Goal: Task Accomplishment & Management: Manage account settings

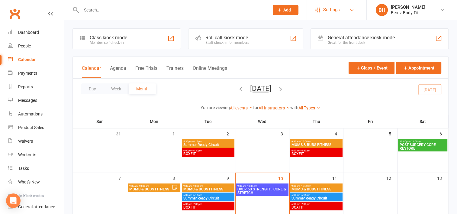
click at [329, 10] on span "Settings" at bounding box center [331, 10] width 17 height 14
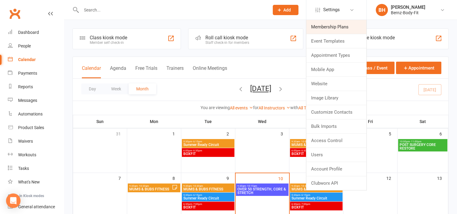
click at [326, 28] on link "Membership Plans" at bounding box center [336, 27] width 60 height 14
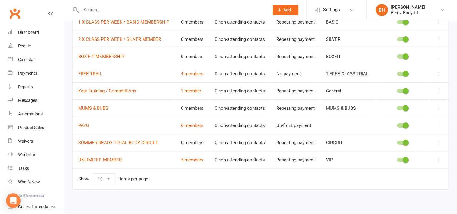
scroll to position [50, 0]
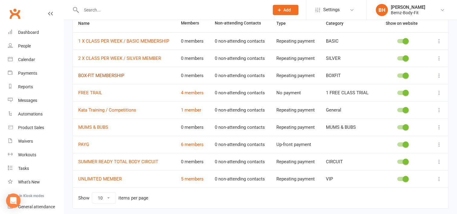
click at [100, 74] on link "BOX-FIT MEMBERSHIP" at bounding box center [101, 75] width 46 height 5
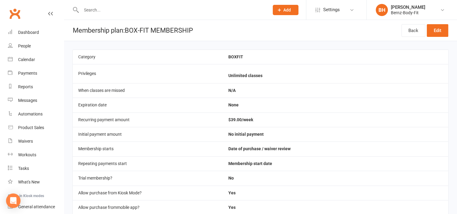
click at [286, 11] on span "Add" at bounding box center [287, 10] width 8 height 5
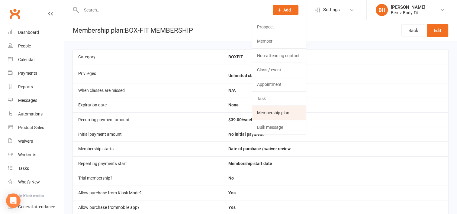
click at [282, 111] on link "Membership plan" at bounding box center [279, 113] width 54 height 14
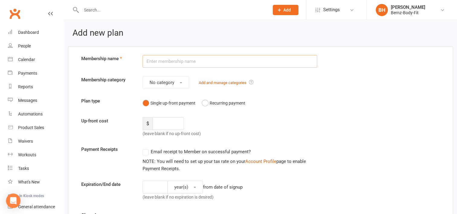
click at [180, 62] on input "text" at bounding box center [230, 61] width 175 height 13
type input "kids Box-fit"
click at [183, 83] on button "No category" at bounding box center [166, 82] width 47 height 13
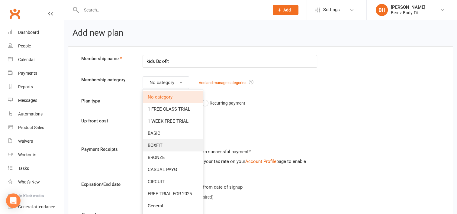
click at [162, 143] on span "BOXFIT" at bounding box center [155, 145] width 15 height 5
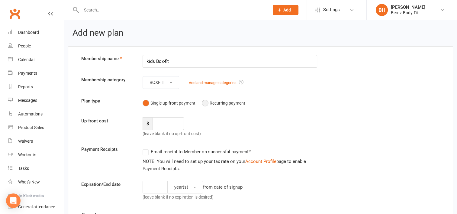
click at [203, 101] on button "Recurring payment" at bounding box center [223, 102] width 43 height 11
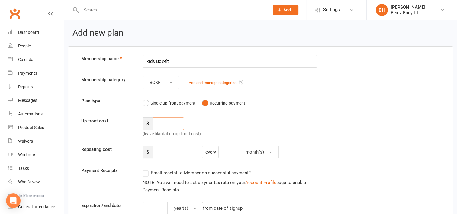
click at [163, 126] on input "number" at bounding box center [168, 123] width 31 height 13
click at [173, 149] on input "number" at bounding box center [178, 152] width 50 height 13
type input "25"
click at [273, 151] on button "month(s)" at bounding box center [259, 152] width 40 height 13
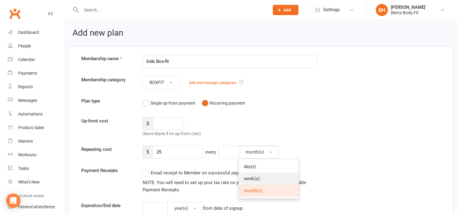
click at [260, 179] on link "week(s)" at bounding box center [269, 178] width 60 height 12
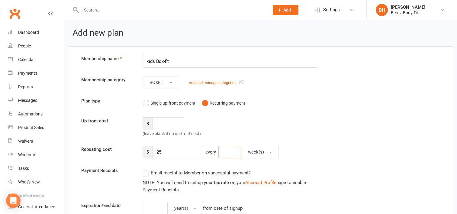
click at [234, 153] on input "number" at bounding box center [229, 152] width 23 height 13
type input "1"
click at [276, 117] on div "Up-front cost $ (leave blank if no up-front cost)" at bounding box center [261, 127] width 368 height 20
click at [144, 173] on label "Email receipt to Member on successful payment?" at bounding box center [197, 172] width 108 height 7
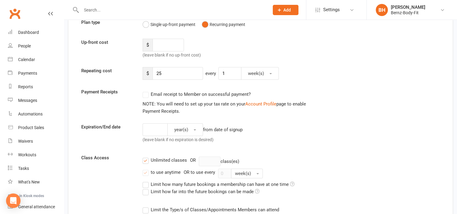
scroll to position [80, 0]
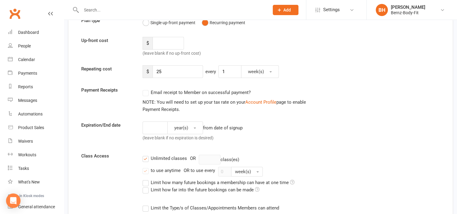
click at [146, 91] on label "Email receipt to Member on successful payment?" at bounding box center [197, 92] width 108 height 7
click at [146, 157] on label "Unlimited classes" at bounding box center [165, 158] width 44 height 7
click at [146, 155] on input "Unlimited classes" at bounding box center [145, 155] width 4 height 0
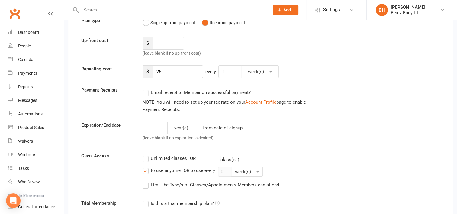
click at [146, 186] on label "Limit the Type/s of Classes/Appointments Members can attend" at bounding box center [211, 184] width 137 height 7
click at [146, 181] on input "Limit the Type/s of Classes/Appointments Members can attend" at bounding box center [145, 181] width 4 height 0
click at [144, 169] on label "to use anytime" at bounding box center [162, 170] width 38 height 7
click at [144, 167] on input "to use anytime" at bounding box center [145, 167] width 4 height 0
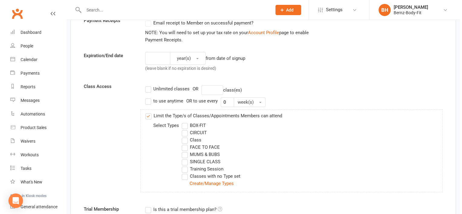
scroll to position [150, 0]
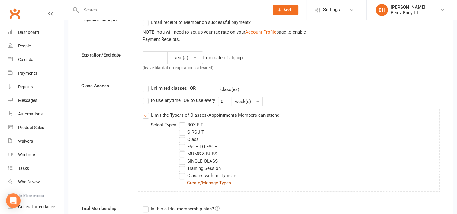
click at [201, 182] on link "Create/Manage Types" at bounding box center [209, 182] width 44 height 5
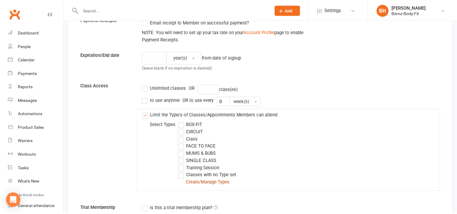
scroll to position [0, 0]
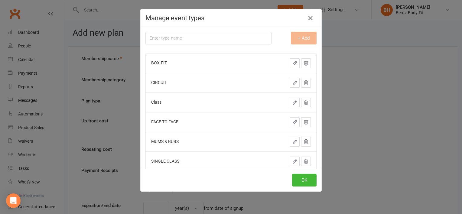
click at [173, 36] on input "text" at bounding box center [208, 38] width 126 height 13
type input "k"
type input "KIDS BOX-FIT"
click at [297, 37] on button "+ Add" at bounding box center [304, 38] width 26 height 13
click at [298, 179] on button "OK" at bounding box center [304, 180] width 24 height 13
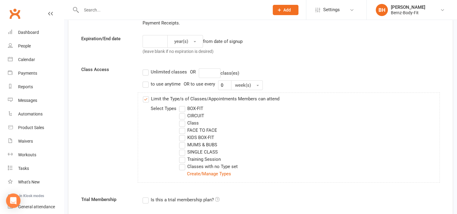
scroll to position [167, 0]
click at [182, 135] on label "KIDS BOX-FIT" at bounding box center [196, 137] width 35 height 7
click at [182, 134] on input "KIDS BOX-FIT" at bounding box center [181, 134] width 4 height 0
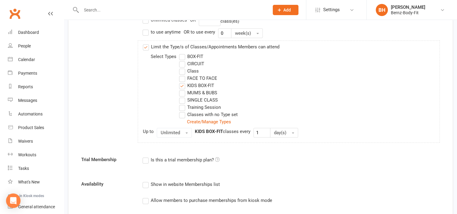
scroll to position [219, 0]
click at [186, 132] on span "button" at bounding box center [186, 132] width 2 height 1
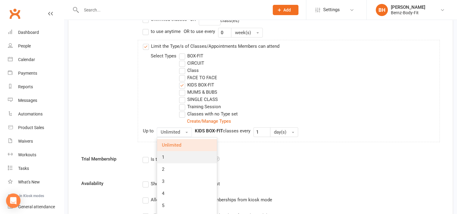
click at [175, 158] on link "1" at bounding box center [187, 157] width 60 height 12
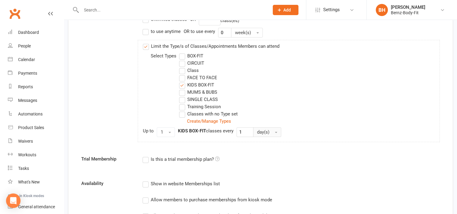
click at [275, 132] on button "day(s)" at bounding box center [267, 132] width 28 height 10
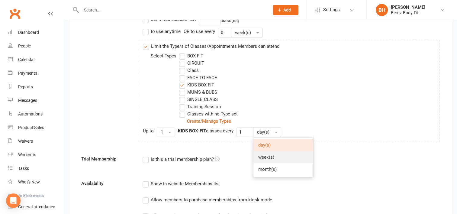
click at [275, 155] on link "week(s)" at bounding box center [283, 157] width 60 height 12
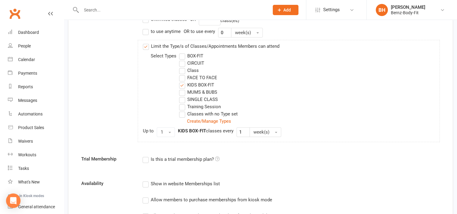
click at [221, 147] on form "Membership name kids Box-fit Membership category BOXFIT Add and manage categori…" at bounding box center [261, 105] width 368 height 539
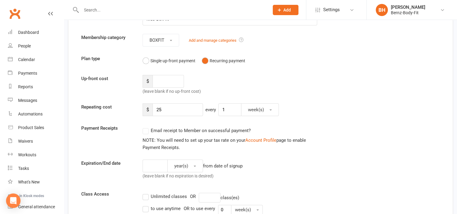
scroll to position [45, 0]
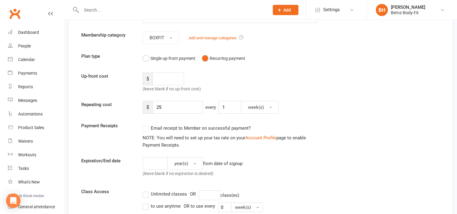
click at [144, 130] on label "Email receipt to Member on successful payment?" at bounding box center [197, 127] width 108 height 7
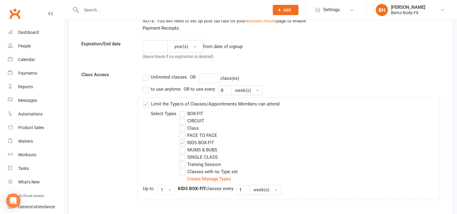
scroll to position [163, 0]
click at [145, 88] on label "to use anytime" at bounding box center [162, 88] width 38 height 7
click at [145, 85] on input "to use anytime" at bounding box center [145, 85] width 4 height 0
click at [145, 87] on label "to use anytime" at bounding box center [162, 88] width 38 height 7
click at [145, 85] on input "to use anytime" at bounding box center [145, 85] width 4 height 0
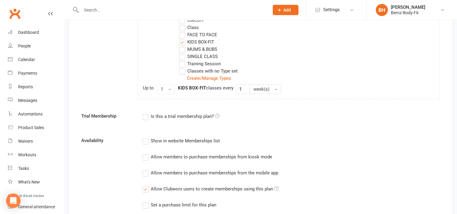
scroll to position [274, 0]
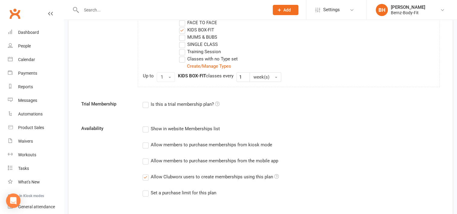
click at [146, 143] on label "Allow members to purchase memberships from kiosk mode" at bounding box center [208, 144] width 130 height 7
click at [146, 141] on input "Allow members to purchase memberships from kiosk mode" at bounding box center [145, 141] width 4 height 0
click at [148, 159] on label "Allow members to purchase memberships from the mobile app" at bounding box center [211, 160] width 136 height 7
click at [147, 157] on input "Allow members to purchase memberships from the mobile app" at bounding box center [145, 157] width 4 height 0
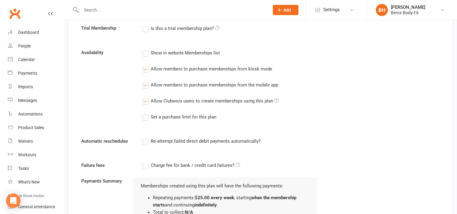
scroll to position [350, 0]
click at [146, 140] on label "Re-attempt failed direct debit payments automatically?" at bounding box center [202, 140] width 118 height 7
click at [146, 137] on input "Re-attempt failed direct debit payments automatically?" at bounding box center [145, 137] width 4 height 0
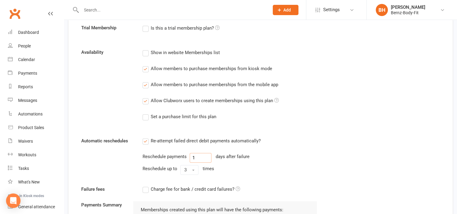
click at [197, 157] on input "1" at bounding box center [201, 158] width 22 height 10
type input "3"
click at [250, 174] on div "Re-attempt failed direct debit payments automatically? Reschedule payments 3 da…" at bounding box center [230, 157] width 184 height 40
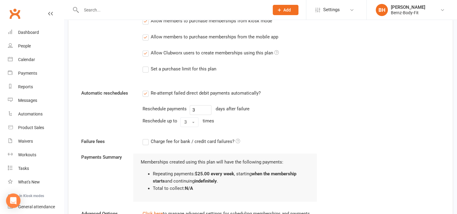
scroll to position [404, 0]
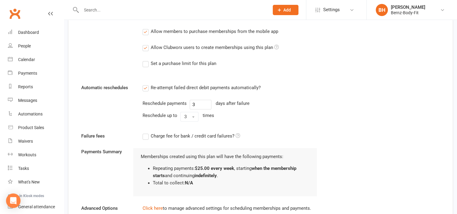
click at [144, 135] on label "Charge fee for bank / credit card failures?" at bounding box center [192, 135] width 98 height 7
click at [144, 132] on input "Charge fee for bank / credit card failures?" at bounding box center [192, 132] width 98 height 0
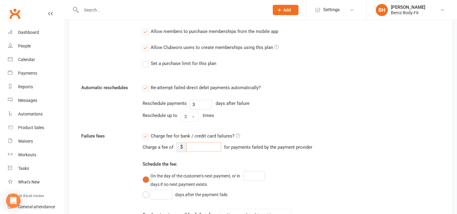
click at [191, 146] on input "number" at bounding box center [203, 147] width 35 height 10
type input "15"
click at [327, 146] on div "Failure fees Charge fee for bank / credit card failures? Charge a fee of $ 15 f…" at bounding box center [261, 195] width 368 height 127
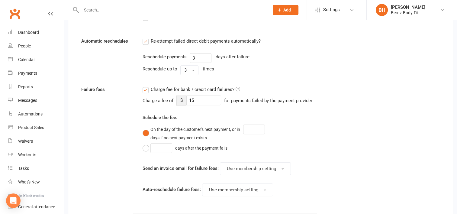
scroll to position [450, 0]
click at [146, 129] on button "On the day of the customer's next payment, or in days if no next payment exists" at bounding box center [228, 132] width 170 height 18
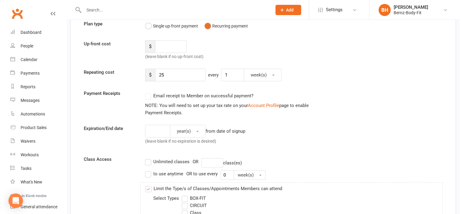
scroll to position [0, 0]
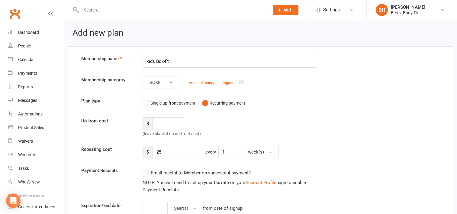
click at [145, 172] on label "Email receipt to Member on successful payment?" at bounding box center [197, 172] width 108 height 7
click at [143, 103] on button "Single up-front payment" at bounding box center [169, 102] width 53 height 11
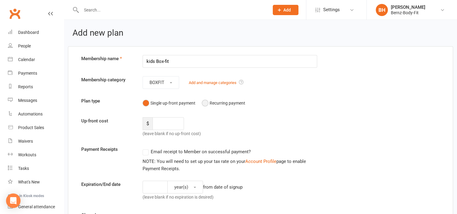
click at [204, 103] on button "Recurring payment" at bounding box center [223, 102] width 43 height 11
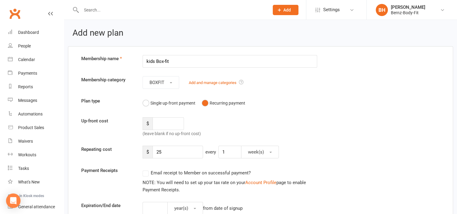
click at [302, 122] on div "Up-front cost $ (leave blank if no up-front cost)" at bounding box center [261, 127] width 368 height 20
click at [213, 82] on link "Add and manage categories" at bounding box center [213, 82] width 48 height 5
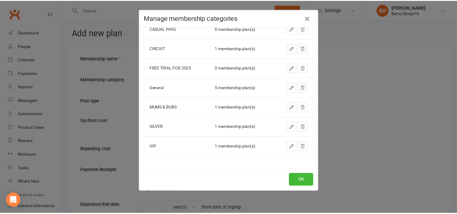
scroll to position [16, 0]
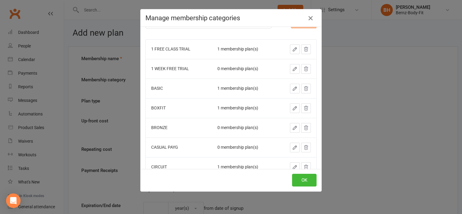
click at [308, 17] on icon "button" at bounding box center [310, 17] width 7 height 7
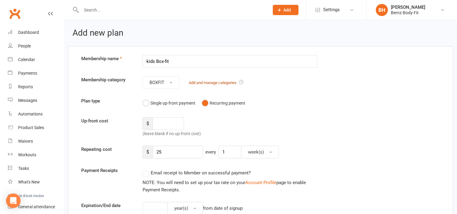
click at [221, 82] on link "Add and manage categories" at bounding box center [213, 82] width 48 height 5
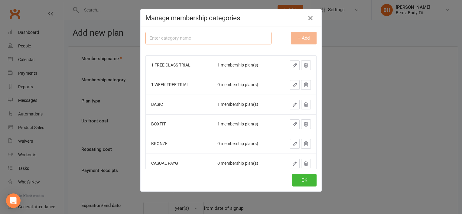
click at [187, 39] on input "text" at bounding box center [208, 38] width 126 height 13
type input "KIDS BOX-FIT"
click at [304, 178] on button "OK" at bounding box center [304, 180] width 24 height 13
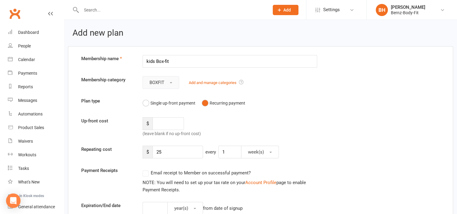
click at [170, 81] on button "BOXFIT" at bounding box center [161, 82] width 37 height 13
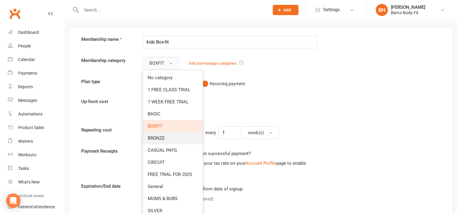
scroll to position [19, 0]
click at [161, 125] on span "BOXFIT" at bounding box center [155, 126] width 15 height 5
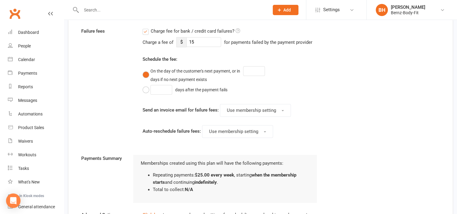
scroll to position [509, 0]
click at [145, 88] on button "days after the payment fails" at bounding box center [187, 89] width 88 height 11
click at [158, 89] on input "number" at bounding box center [161, 90] width 22 height 10
type input "3"
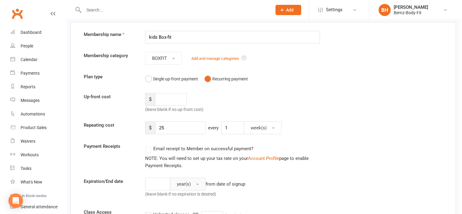
scroll to position [24, 0]
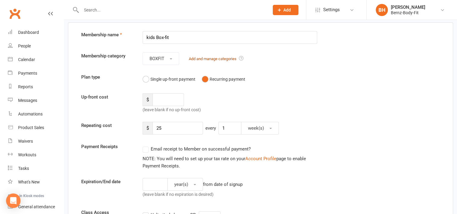
type input "3"
click at [215, 58] on link "Add and manage categories" at bounding box center [213, 58] width 48 height 5
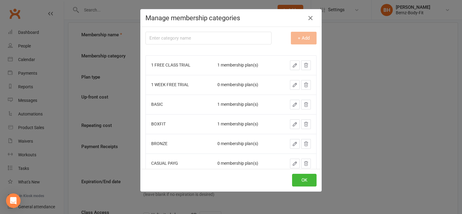
click at [155, 125] on div "BOXFIT" at bounding box center [178, 124] width 55 height 5
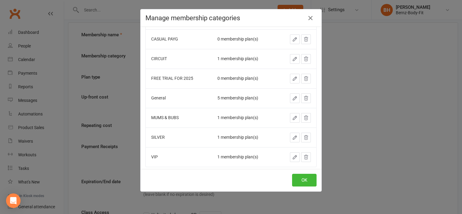
scroll to position [134, 0]
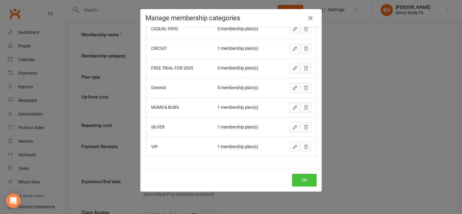
click at [306, 177] on button "OK" at bounding box center [304, 180] width 24 height 13
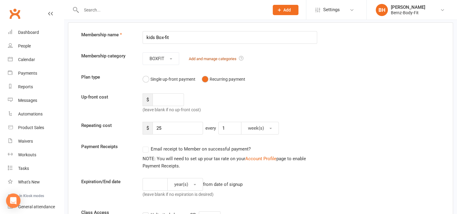
click at [196, 58] on link "Add and manage categories" at bounding box center [213, 58] width 48 height 5
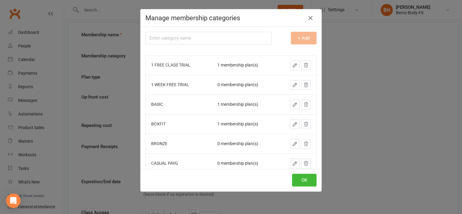
click at [205, 36] on input "text" at bounding box center [208, 38] width 126 height 13
type input "KIDS BOX-FIT"
click at [295, 35] on button "+ Add" at bounding box center [304, 38] width 26 height 13
click at [299, 177] on button "OK" at bounding box center [304, 180] width 24 height 13
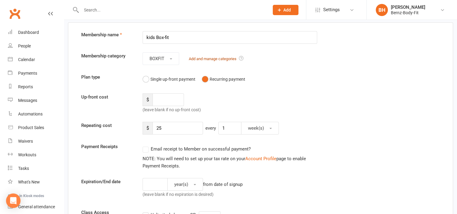
click at [221, 56] on link "Add and manage categories" at bounding box center [213, 58] width 48 height 5
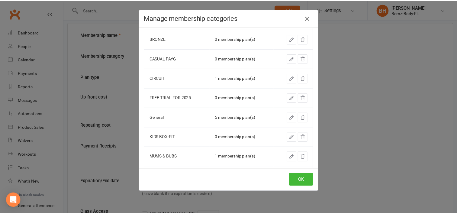
scroll to position [106, 0]
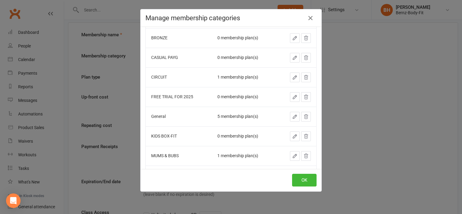
click at [224, 134] on div "0 membership plan(s)" at bounding box center [244, 136] width 54 height 5
click at [235, 139] on td "0 membership plan(s)" at bounding box center [244, 136] width 65 height 20
click at [299, 178] on button "OK" at bounding box center [304, 180] width 24 height 13
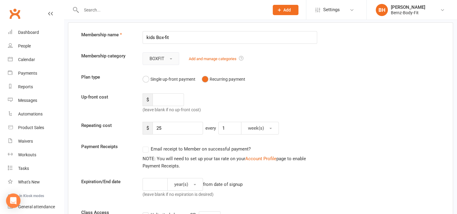
click at [170, 56] on button "BOXFIT" at bounding box center [161, 58] width 37 height 13
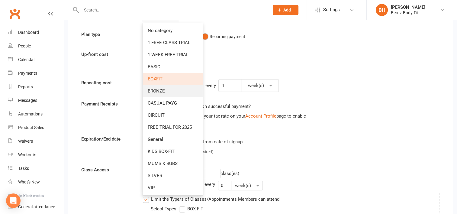
scroll to position [67, 0]
click at [167, 148] on span "KIDS BOX-FIT" at bounding box center [161, 150] width 27 height 5
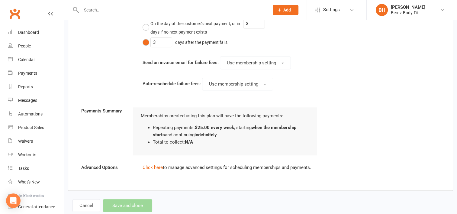
scroll to position [569, 0]
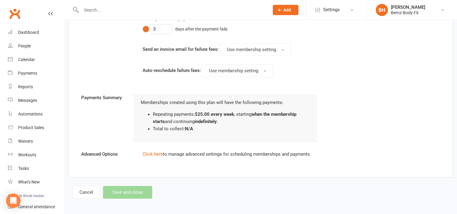
click at [130, 192] on div "Cancel Save and close" at bounding box center [112, 192] width 80 height 13
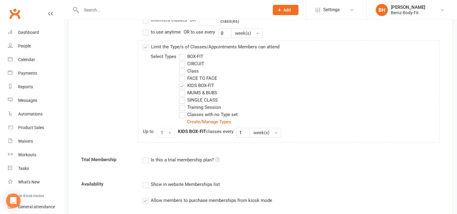
scroll to position [218, 0]
click at [170, 130] on button "1" at bounding box center [166, 133] width 18 height 10
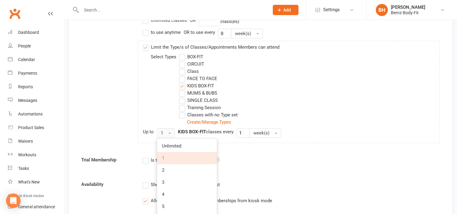
click at [170, 130] on button "1" at bounding box center [166, 133] width 18 height 10
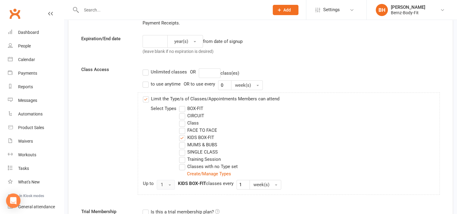
scroll to position [166, 0]
click at [145, 83] on label "to use anytime" at bounding box center [162, 84] width 38 height 7
click at [145, 81] on input "to use anytime" at bounding box center [145, 81] width 4 height 0
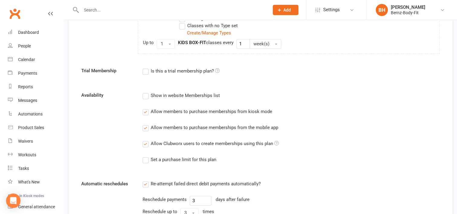
click at [158, 144] on div "Allow Clubworx users to create memberships using this plan" at bounding box center [215, 143] width 128 height 6
click at [147, 140] on input "Allow Clubworx users to create memberships using this plan" at bounding box center [145, 140] width 4 height 0
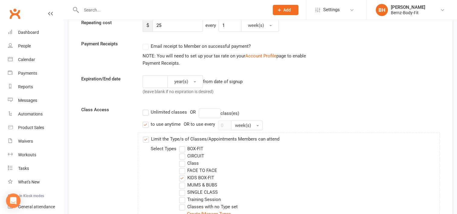
scroll to position [127, 0]
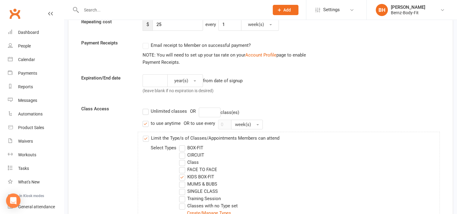
click at [146, 123] on label "to use anytime" at bounding box center [162, 123] width 38 height 7
click at [146, 120] on input "to use anytime" at bounding box center [145, 120] width 4 height 0
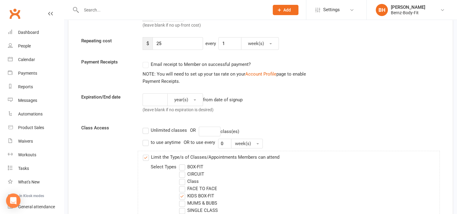
scroll to position [108, 0]
click at [147, 64] on label "Email receipt to Member on successful payment?" at bounding box center [197, 64] width 108 height 7
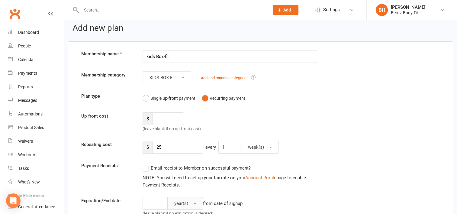
scroll to position [0, 0]
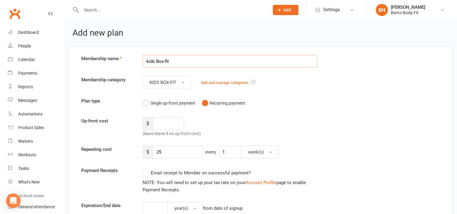
click at [173, 63] on input "kids Box-fit" at bounding box center [230, 61] width 175 height 13
drag, startPoint x: 177, startPoint y: 60, endPoint x: 141, endPoint y: 64, distance: 36.1
click at [141, 64] on div "kids Box-fit" at bounding box center [230, 61] width 184 height 13
type input "KIDS BOX-FIT"
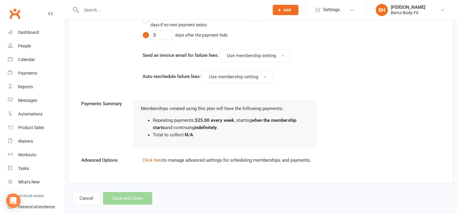
scroll to position [569, 0]
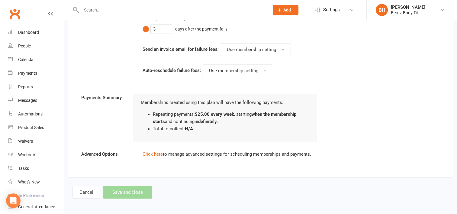
click at [121, 192] on div "Cancel Save and close" at bounding box center [112, 192] width 80 height 13
click at [151, 152] on link "Click here" at bounding box center [153, 153] width 20 height 5
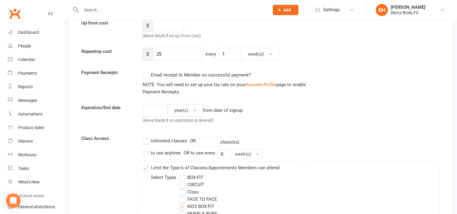
scroll to position [98, 0]
click at [268, 84] on link "Account Profile" at bounding box center [260, 84] width 31 height 5
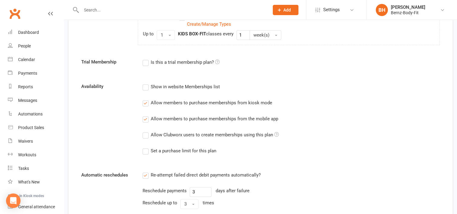
scroll to position [317, 0]
click at [145, 119] on label "Allow members to purchase memberships from the mobile app" at bounding box center [211, 118] width 136 height 7
click at [145, 115] on input "Allow members to purchase memberships from the mobile app" at bounding box center [145, 115] width 4 height 0
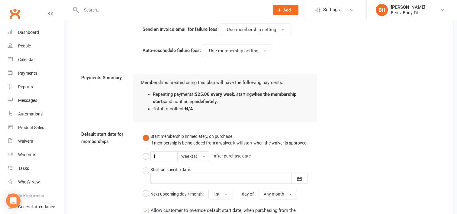
scroll to position [590, 0]
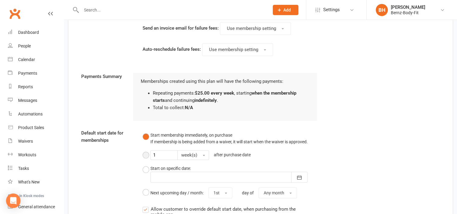
click at [146, 151] on button "1 week(s) after purchase date" at bounding box center [198, 155] width 111 height 14
click at [203, 155] on span "button" at bounding box center [204, 155] width 2 height 1
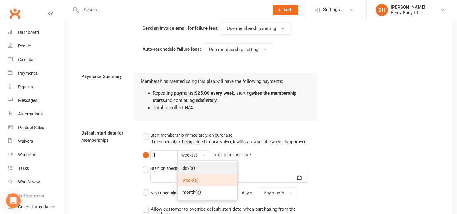
click at [196, 166] on link "day(s)" at bounding box center [208, 168] width 60 height 12
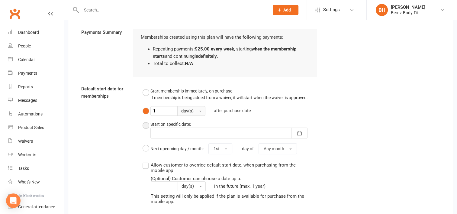
scroll to position [634, 0]
click at [146, 92] on button "Start membership immediately, on purchase If membership is being added from a w…" at bounding box center [225, 94] width 165 height 18
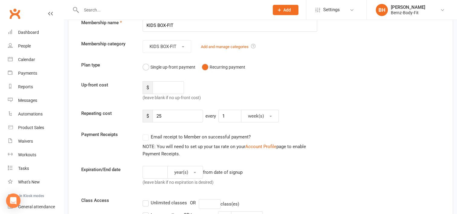
scroll to position [0, 0]
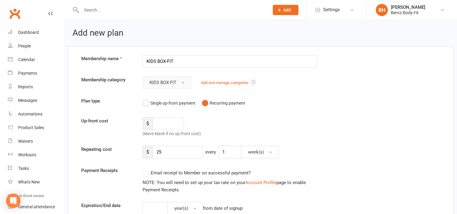
click at [182, 81] on button "KIDS BOX-FIT" at bounding box center [167, 82] width 49 height 13
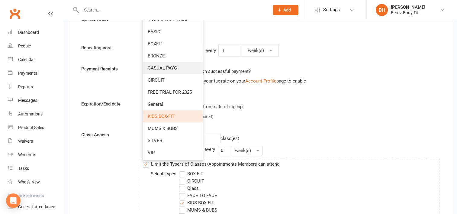
scroll to position [102, 0]
click at [162, 101] on span "General" at bounding box center [155, 103] width 15 height 5
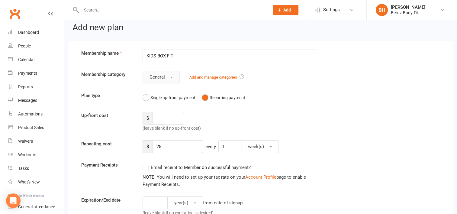
scroll to position [6, 0]
click at [172, 74] on button "General" at bounding box center [161, 76] width 37 height 13
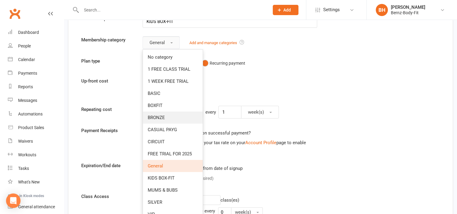
scroll to position [29, 0]
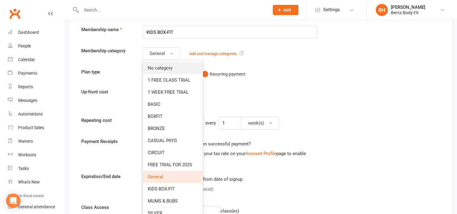
click at [173, 67] on link "No category" at bounding box center [173, 68] width 60 height 12
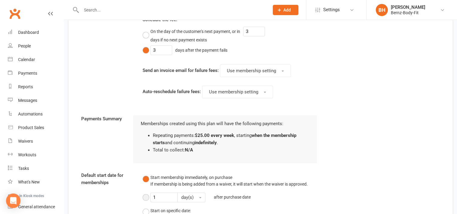
scroll to position [547, 0]
click at [148, 177] on button "Start membership immediately, on purchase If membership is being added from a w…" at bounding box center [225, 181] width 165 height 18
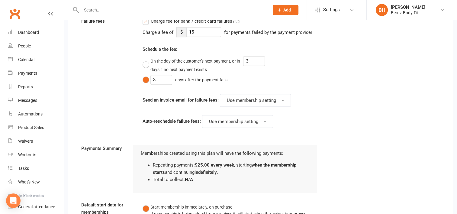
scroll to position [518, 0]
click at [280, 98] on button "Use membership setting" at bounding box center [255, 100] width 71 height 13
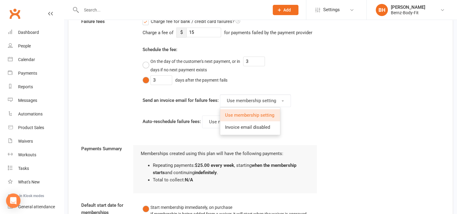
click at [320, 81] on div "Charge fee for bank / credit card failures? Charge a fee of $ 15 for payments f…" at bounding box center [230, 77] width 184 height 118
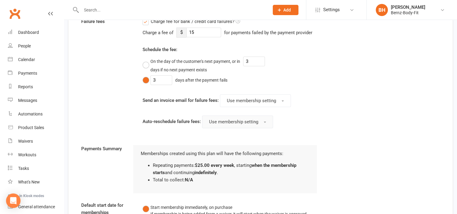
click at [259, 120] on button "Use membership setting" at bounding box center [237, 121] width 71 height 13
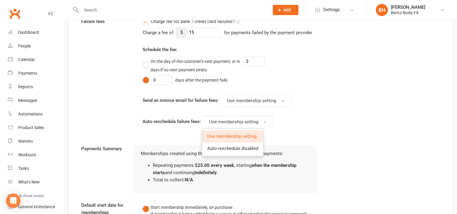
click at [304, 105] on div "Send an invoice email for failure fees: Use membership setting" at bounding box center [230, 100] width 175 height 13
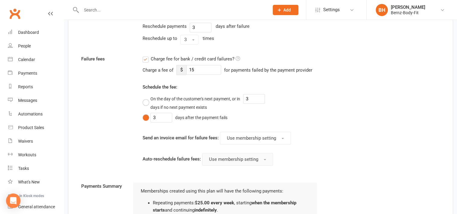
scroll to position [481, 0]
click at [147, 98] on button "On the day of the customer's next payment, or in 3 days if no next payment exis…" at bounding box center [228, 102] width 170 height 18
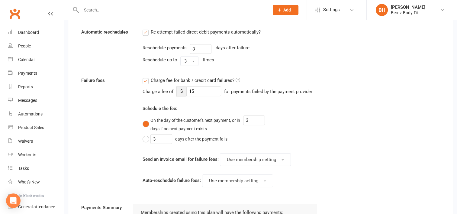
scroll to position [459, 0]
click at [145, 80] on label "Charge fee for bank / credit card failures?" at bounding box center [192, 80] width 98 height 7
click at [145, 77] on input "Charge fee for bank / credit card failures?" at bounding box center [192, 77] width 98 height 0
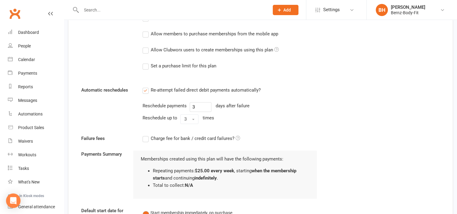
scroll to position [401, 0]
click at [146, 137] on label "Charge fee for bank / credit card failures?" at bounding box center [192, 138] width 98 height 7
click at [146, 135] on input "Charge fee for bank / credit card failures?" at bounding box center [192, 135] width 98 height 0
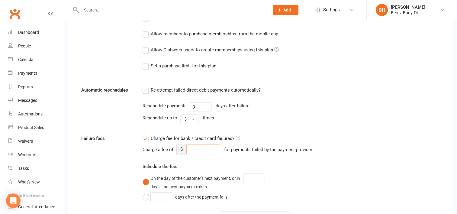
click at [192, 147] on input "number" at bounding box center [203, 149] width 35 height 10
type input "15"
click at [361, 112] on div "Automatic reschedules Re-attempt failed direct debit payments automatically? Re…" at bounding box center [261, 106] width 368 height 40
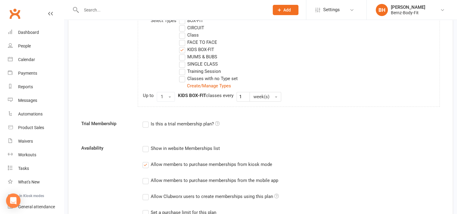
scroll to position [254, 0]
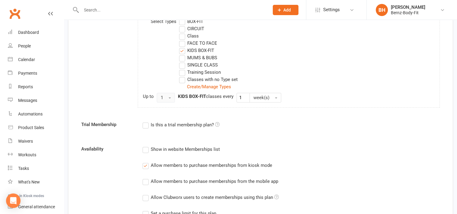
click at [170, 97] on button "1" at bounding box center [166, 98] width 18 height 10
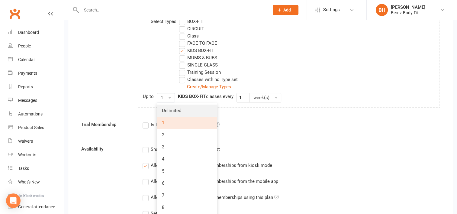
click at [169, 114] on link "Unlimited" at bounding box center [187, 111] width 60 height 12
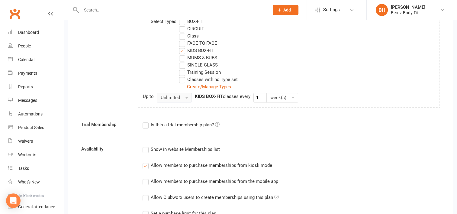
click at [185, 99] on button "Unlimited" at bounding box center [174, 98] width 35 height 10
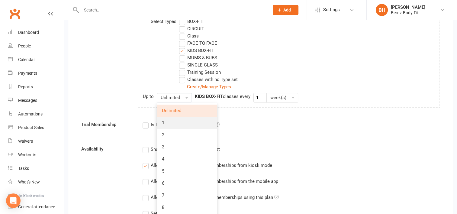
click at [179, 119] on link "1" at bounding box center [187, 123] width 60 height 12
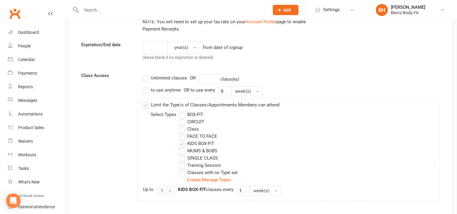
scroll to position [0, 0]
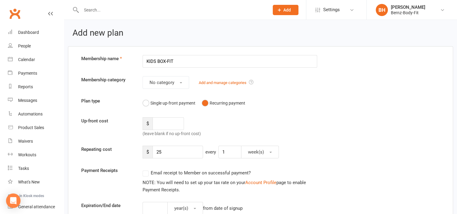
click at [286, 8] on span "Add" at bounding box center [287, 10] width 8 height 5
click at [350, 86] on div "Membership category No category Add and manage categories" at bounding box center [261, 82] width 368 height 13
click at [180, 82] on span "button" at bounding box center [181, 82] width 2 height 1
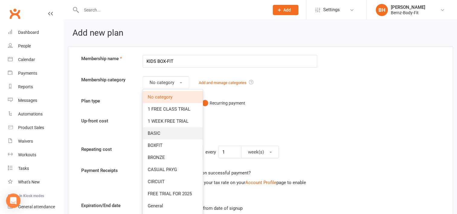
click at [174, 130] on link "BASIC" at bounding box center [173, 133] width 60 height 12
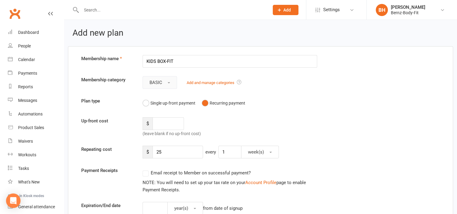
click at [168, 80] on button "BASIC" at bounding box center [160, 82] width 34 height 13
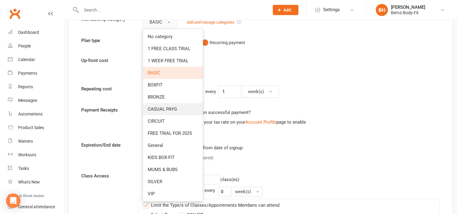
scroll to position [63, 0]
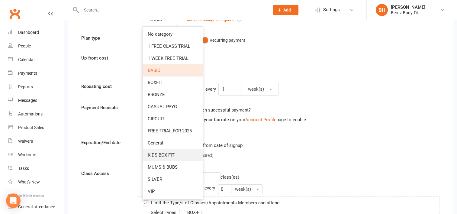
click at [175, 153] on link "KIDS BOX-FIT" at bounding box center [173, 155] width 60 height 12
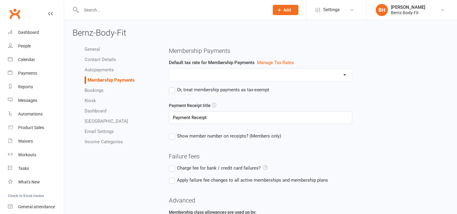
select select "expire_class_packs_on_booking_creation"
select select "allow_make_up_classes_for_expired_memberships_up_to_7d"
select select "reactivate_if_cancelled_yesterday_or_earlier"
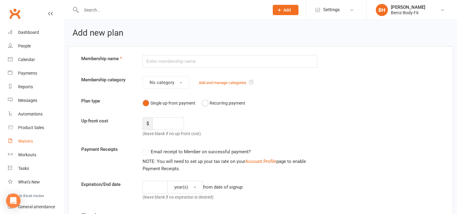
click at [25, 142] on div "Waivers" at bounding box center [25, 141] width 15 height 5
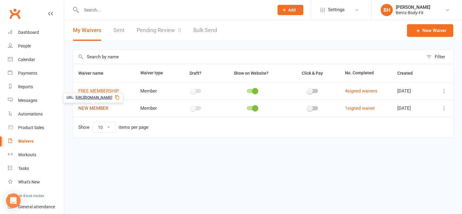
click at [98, 107] on link "NEW MEMBER" at bounding box center [93, 107] width 30 height 5
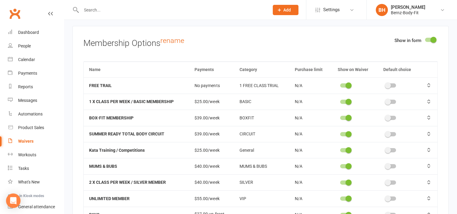
scroll to position [1881, 0]
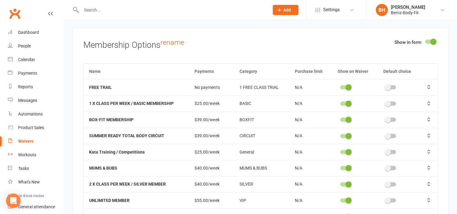
click at [288, 9] on span "Add" at bounding box center [287, 10] width 8 height 5
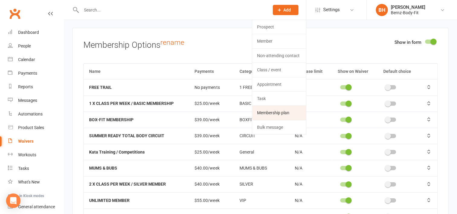
click at [274, 112] on link "Membership plan" at bounding box center [279, 113] width 54 height 14
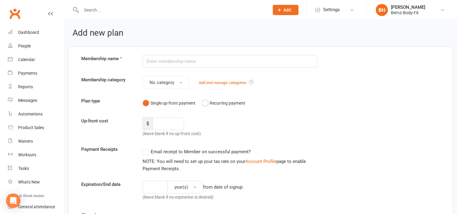
click at [180, 60] on input "text" at bounding box center [230, 61] width 175 height 13
type input "KIDS BOX-FIT"
click at [180, 83] on button "No category" at bounding box center [166, 82] width 47 height 13
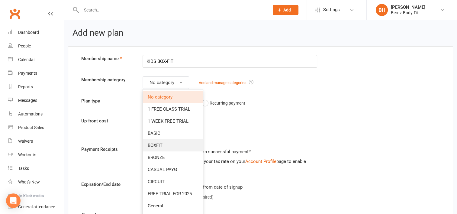
click at [164, 144] on link "BOXFIT" at bounding box center [173, 145] width 60 height 12
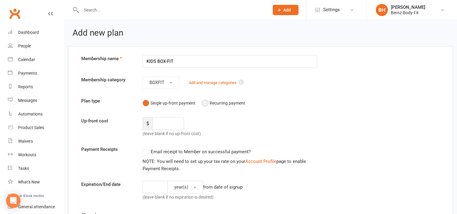
click at [209, 102] on button "Recurring payment" at bounding box center [223, 102] width 43 height 11
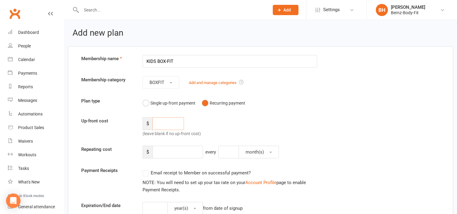
click at [168, 121] on input "number" at bounding box center [168, 123] width 31 height 13
click at [163, 150] on input "number" at bounding box center [178, 152] width 50 height 13
type input "25"
click at [269, 152] on button "month(s)" at bounding box center [259, 152] width 40 height 13
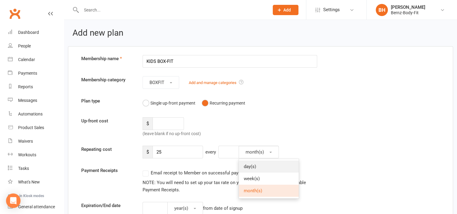
click at [259, 166] on link "day(s)" at bounding box center [269, 166] width 60 height 12
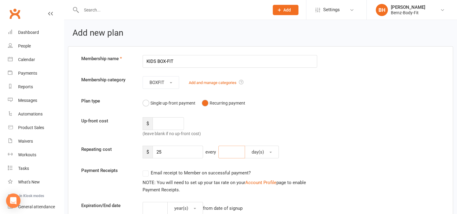
click at [237, 151] on input "number" at bounding box center [231, 152] width 27 height 13
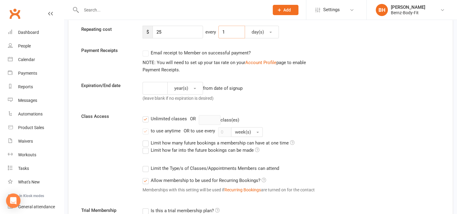
scroll to position [123, 0]
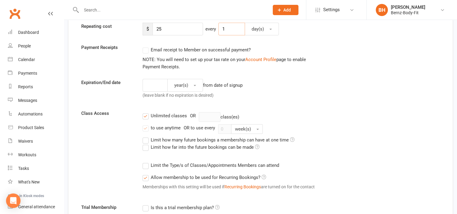
type input "1"
click at [145, 116] on label "Unlimited classes" at bounding box center [165, 115] width 44 height 7
click at [145, 112] on input "Unlimited classes" at bounding box center [145, 112] width 4 height 0
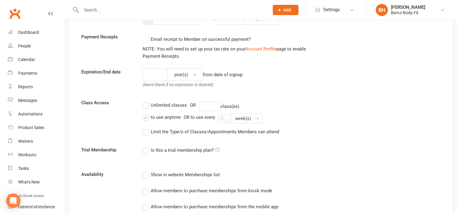
scroll to position [133, 0]
click at [146, 133] on label "Limit the Type/s of Classes/Appointments Members can attend" at bounding box center [211, 132] width 137 height 7
click at [146, 129] on input "Limit the Type/s of Classes/Appointments Members can attend" at bounding box center [145, 129] width 4 height 0
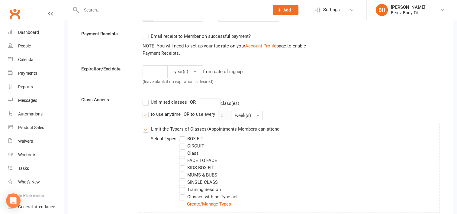
scroll to position [137, 0]
click at [181, 168] on label "KIDS BOX-FIT" at bounding box center [196, 167] width 35 height 7
click at [181, 164] on input "KIDS BOX-FIT" at bounding box center [181, 164] width 4 height 0
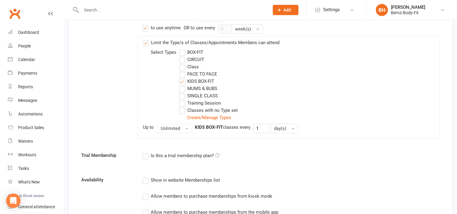
scroll to position [224, 0]
click at [185, 126] on button "Unlimited" at bounding box center [174, 128] width 35 height 10
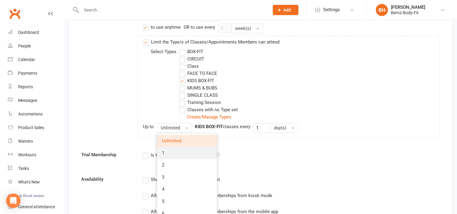
click at [168, 151] on link "1" at bounding box center [187, 153] width 60 height 12
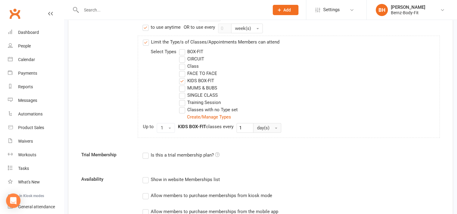
click at [273, 126] on button "day(s)" at bounding box center [267, 128] width 28 height 10
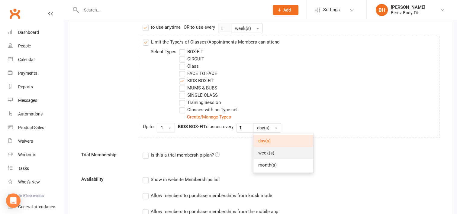
click at [268, 153] on span "week(s)" at bounding box center [266, 152] width 16 height 5
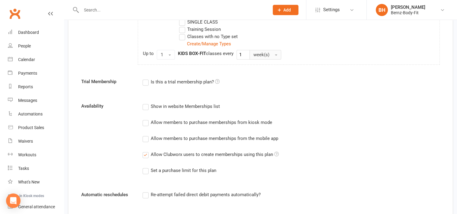
scroll to position [297, 0]
click at [144, 105] on label "Show in website Memberships list" at bounding box center [181, 105] width 77 height 7
click at [144, 102] on input "Show in website Memberships list" at bounding box center [145, 102] width 4 height 0
click at [146, 121] on label "Allow members to purchase memberships from kiosk mode" at bounding box center [208, 121] width 130 height 7
click at [146, 118] on input "Allow members to purchase memberships from kiosk mode" at bounding box center [145, 118] width 4 height 0
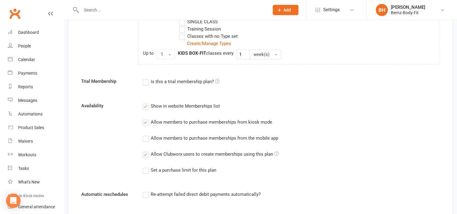
click at [146, 138] on label "Allow members to purchase memberships from the mobile app" at bounding box center [211, 137] width 136 height 7
click at [146, 134] on input "Allow members to purchase memberships from the mobile app" at bounding box center [145, 134] width 4 height 0
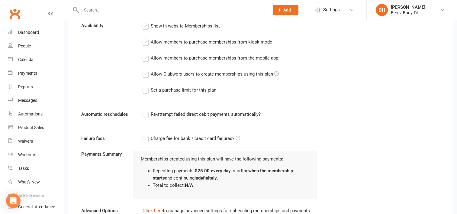
scroll to position [377, 0]
click at [145, 112] on label "Re-attempt failed direct debit payments automatically?" at bounding box center [202, 113] width 118 height 7
click at [145, 110] on input "Re-attempt failed direct debit payments automatically?" at bounding box center [145, 110] width 4 height 0
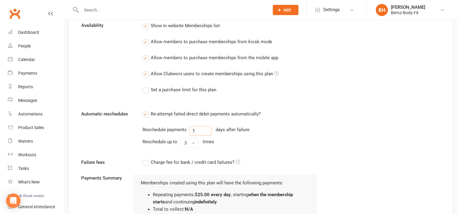
click at [197, 131] on input "1" at bounding box center [201, 131] width 22 height 10
type input "3"
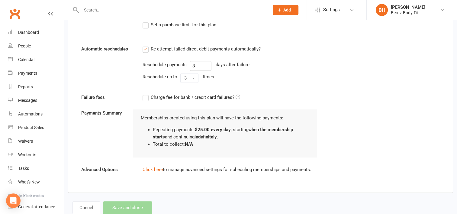
scroll to position [442, 0]
click at [145, 95] on label "Charge fee for bank / credit card failures?" at bounding box center [192, 97] width 98 height 7
click at [145, 94] on input "Charge fee for bank / credit card failures?" at bounding box center [192, 94] width 98 height 0
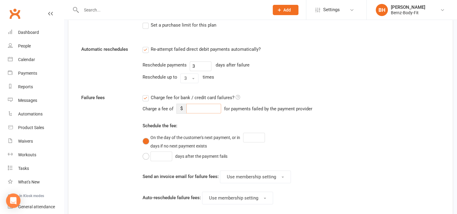
click at [196, 107] on input "number" at bounding box center [203, 109] width 35 height 10
type input "15"
click at [294, 128] on div "Schedule the fee: On the day of the customer's next payment, or in days if no n…" at bounding box center [230, 142] width 175 height 40
click at [251, 135] on input "number" at bounding box center [254, 138] width 22 height 10
type input "3"
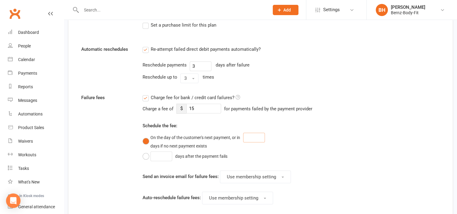
type input "3"
click at [301, 149] on div "On the day of the customer's next payment, or [DATE] if no next payment exists …" at bounding box center [230, 147] width 175 height 30
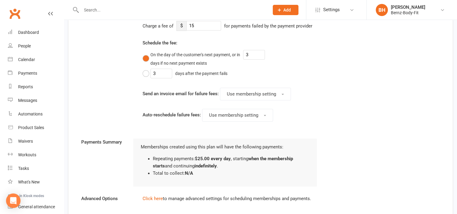
scroll to position [524, 0]
click at [282, 94] on span "button" at bounding box center [283, 94] width 2 height 1
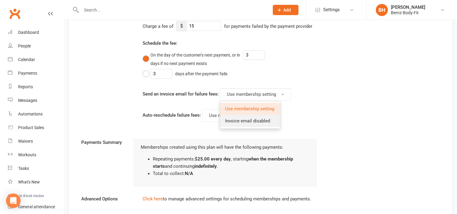
click at [256, 120] on span "Invoice email disabled" at bounding box center [247, 120] width 45 height 5
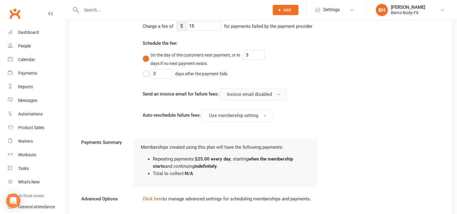
scroll to position [569, 0]
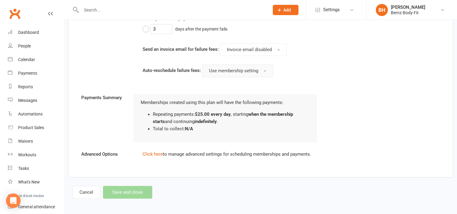
click at [265, 68] on button "Use membership setting" at bounding box center [237, 70] width 71 height 13
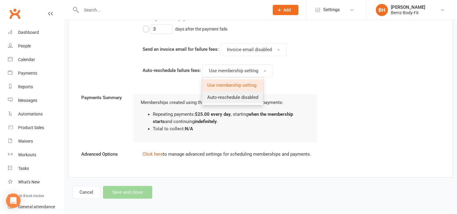
click at [256, 95] on span "Auto-reschedule disabled" at bounding box center [232, 97] width 51 height 5
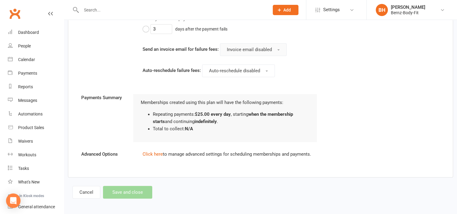
click at [279, 47] on button "Invoice email disabled" at bounding box center [253, 49] width 67 height 13
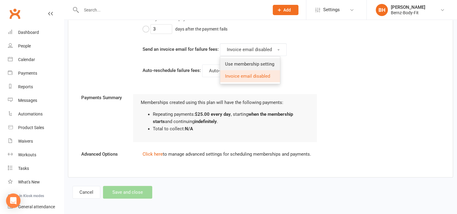
click at [269, 62] on span "Use membership setting" at bounding box center [249, 63] width 49 height 5
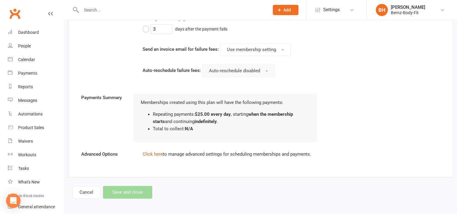
click at [266, 68] on button "Auto-reschedule disabled" at bounding box center [238, 70] width 73 height 13
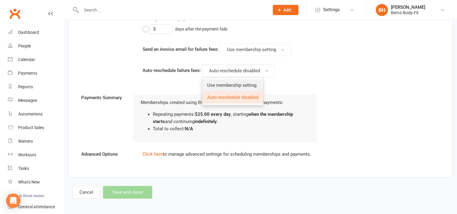
click at [256, 83] on span "Use membership setting" at bounding box center [231, 84] width 49 height 5
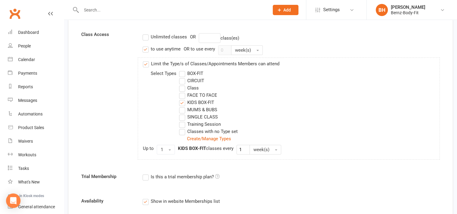
scroll to position [211, 0]
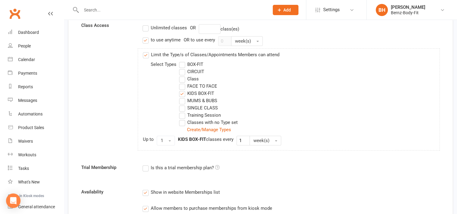
click at [181, 91] on label "KIDS BOX-FIT" at bounding box center [196, 93] width 35 height 7
click at [181, 90] on input "KIDS BOX-FIT" at bounding box center [181, 90] width 4 height 0
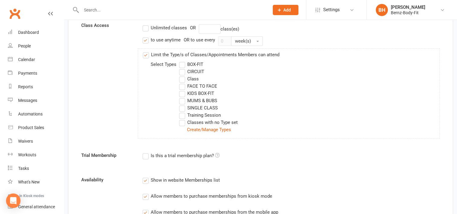
click at [145, 54] on label "Limit the Type/s of Classes/Appointments Members can attend" at bounding box center [211, 54] width 137 height 7
click at [145, 51] on input "Limit the Type/s of Classes/Appointments Members can attend" at bounding box center [145, 51] width 4 height 0
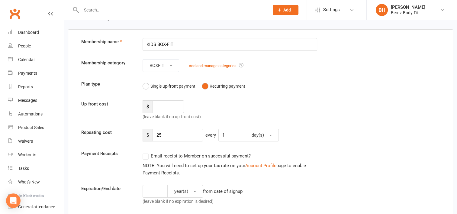
scroll to position [0, 0]
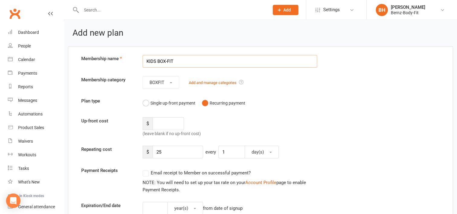
click at [180, 59] on input "KIDS BOX-FIT" at bounding box center [230, 61] width 175 height 13
drag, startPoint x: 178, startPoint y: 61, endPoint x: 158, endPoint y: 62, distance: 20.3
click at [158, 62] on input "KIDS BOX-FIT" at bounding box center [230, 61] width 175 height 13
type input "KIDS BOXFIT"
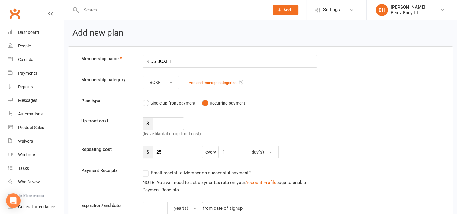
click at [330, 126] on div "Up-front cost $ (leave blank if no up-front cost)" at bounding box center [261, 127] width 368 height 20
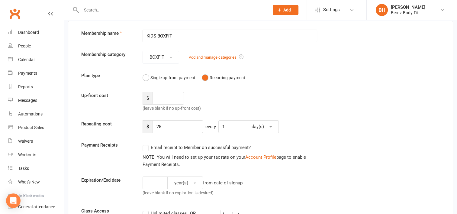
scroll to position [26, 0]
click at [171, 53] on button "BOXFIT" at bounding box center [161, 56] width 37 height 13
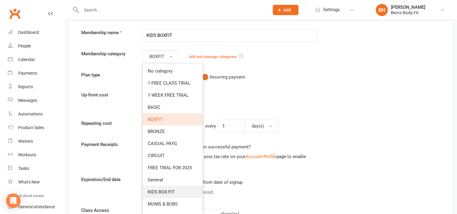
click at [178, 192] on link "KIDS BOX-FIT" at bounding box center [173, 192] width 60 height 12
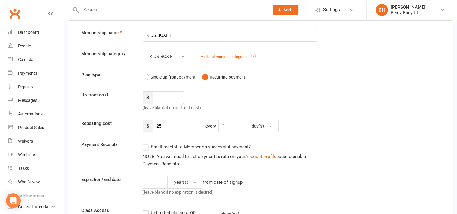
click at [331, 77] on div "Plan type Single up-front payment Recurring payment" at bounding box center [261, 76] width 368 height 11
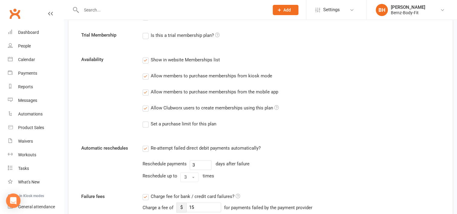
scroll to position [0, 0]
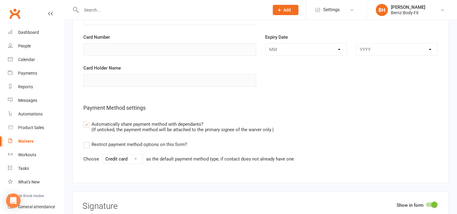
scroll to position [2239, 0]
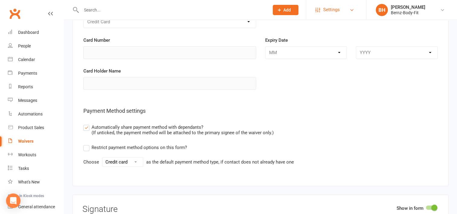
click at [343, 11] on link "Settings" at bounding box center [336, 10] width 42 height 14
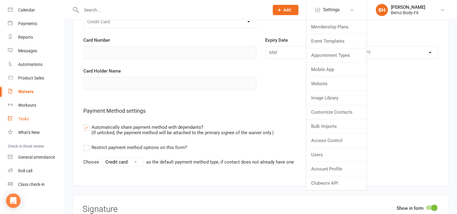
scroll to position [0, 0]
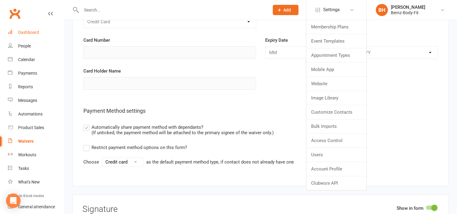
click at [34, 30] on div "Dashboard" at bounding box center [28, 32] width 21 height 5
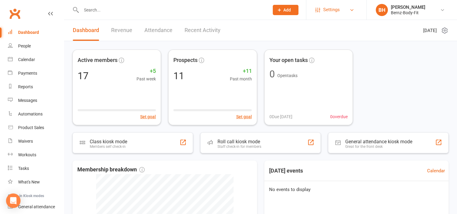
click at [334, 10] on span "Settings" at bounding box center [331, 10] width 17 height 14
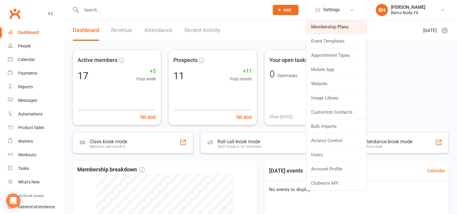
click at [331, 28] on link "Membership Plans" at bounding box center [336, 27] width 60 height 14
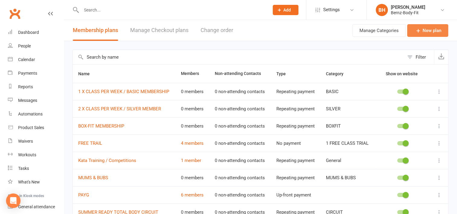
click at [427, 33] on link "New plan" at bounding box center [427, 30] width 41 height 13
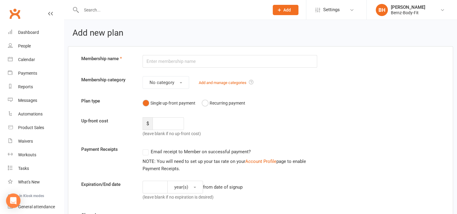
click at [163, 61] on input "text" at bounding box center [230, 61] width 175 height 13
type input "KIDS BOX-FIT"
click at [173, 80] on span "No category" at bounding box center [162, 82] width 25 height 5
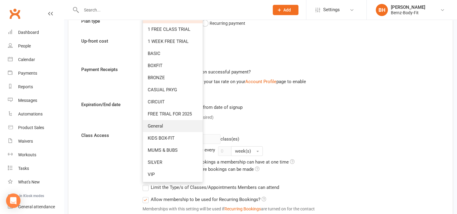
scroll to position [80, 0]
click at [167, 135] on span "KIDS BOX-FIT" at bounding box center [161, 137] width 27 height 5
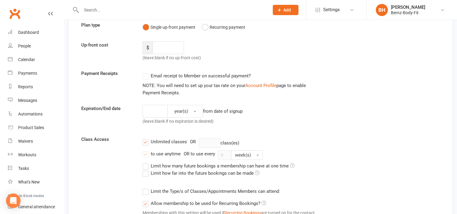
click at [145, 76] on label "Email receipt to Member on successful payment?" at bounding box center [197, 75] width 108 height 7
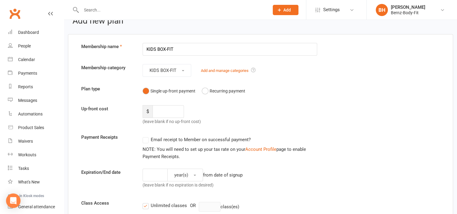
scroll to position [12, 0]
click at [204, 89] on button "Recurring payment" at bounding box center [223, 90] width 43 height 11
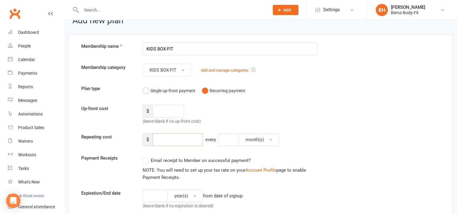
click at [169, 137] on input "number" at bounding box center [178, 139] width 50 height 13
type input "25"
click at [274, 137] on button "month(s)" at bounding box center [259, 139] width 40 height 13
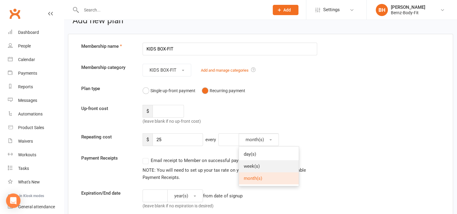
click at [262, 164] on link "week(s)" at bounding box center [269, 166] width 60 height 12
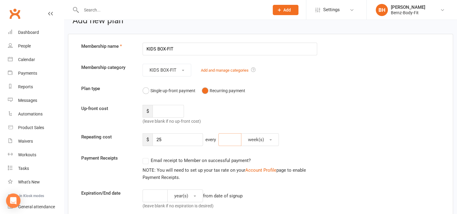
click at [231, 135] on input "number" at bounding box center [229, 139] width 23 height 13
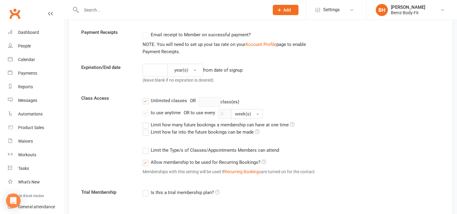
scroll to position [139, 0]
type input "1"
click at [145, 98] on label "Unlimited classes" at bounding box center [165, 99] width 44 height 7
click at [145, 96] on input "Unlimited classes" at bounding box center [145, 96] width 4 height 0
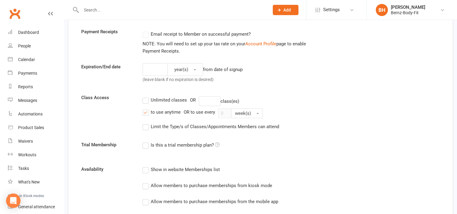
click at [146, 119] on div "Unlimited classes OR class(es) to use anytime OR to use every 0 week(s) Limit t…" at bounding box center [291, 113] width 306 height 39
click at [146, 125] on label "Limit the Type/s of Classes/Appointments Members can attend" at bounding box center [211, 126] width 137 height 7
click at [146, 123] on input "Limit the Type/s of Classes/Appointments Members can attend" at bounding box center [145, 123] width 4 height 0
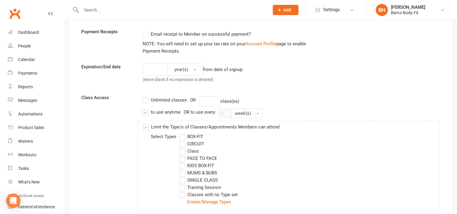
click at [146, 111] on label "to use anytime" at bounding box center [162, 111] width 38 height 7
click at [146, 108] on input "to use anytime" at bounding box center [145, 108] width 4 height 0
click at [181, 164] on label "KIDS BOX-FIT" at bounding box center [196, 165] width 35 height 7
click at [181, 162] on input "KIDS BOX-FIT" at bounding box center [181, 162] width 4 height 0
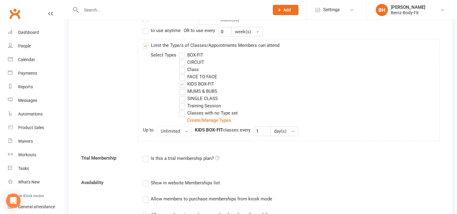
scroll to position [221, 0]
click at [186, 130] on span "button" at bounding box center [186, 130] width 2 height 1
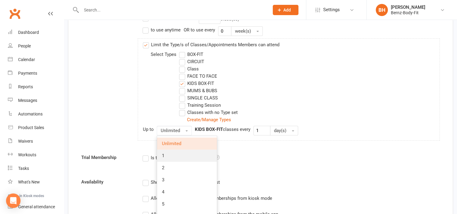
click at [177, 155] on link "1" at bounding box center [187, 156] width 60 height 12
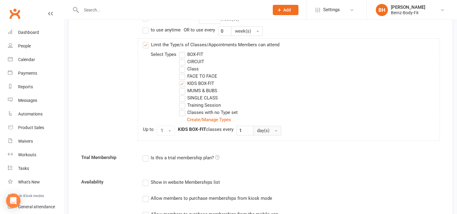
click at [275, 129] on button "day(s)" at bounding box center [267, 131] width 28 height 10
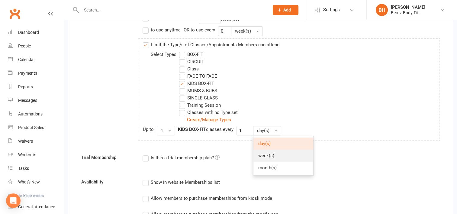
click at [277, 154] on link "week(s)" at bounding box center [283, 156] width 60 height 12
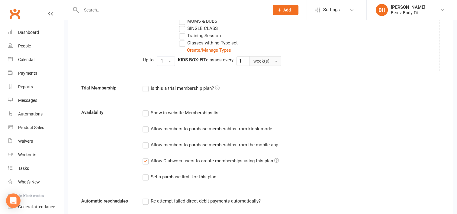
scroll to position [294, 0]
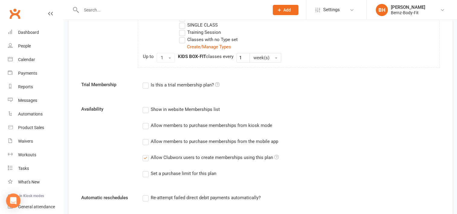
click at [145, 111] on label "Show in website Memberships list" at bounding box center [181, 109] width 77 height 7
click at [145, 106] on input "Show in website Memberships list" at bounding box center [145, 106] width 4 height 0
click at [146, 124] on label "Allow members to purchase memberships from kiosk mode" at bounding box center [208, 125] width 130 height 7
click at [146, 122] on input "Allow members to purchase memberships from kiosk mode" at bounding box center [145, 122] width 4 height 0
click at [146, 137] on div "Allow members to purchase memberships from the mobile app" at bounding box center [230, 141] width 175 height 8
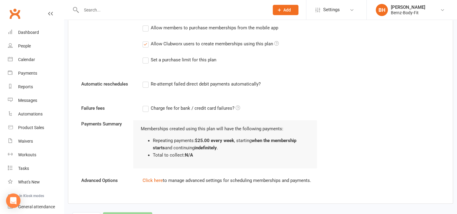
scroll to position [408, 0]
click at [145, 83] on label "Re-attempt failed direct debit payments automatically?" at bounding box center [202, 82] width 118 height 7
click at [145, 79] on input "Re-attempt failed direct debit payments automatically?" at bounding box center [145, 79] width 4 height 0
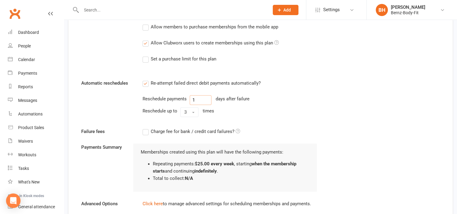
click at [195, 99] on input "1" at bounding box center [201, 100] width 22 height 10
type input "3"
click at [147, 131] on label "Charge fee for bank / credit card failures?" at bounding box center [192, 131] width 98 height 7
click at [147, 128] on input "Charge fee for bank / credit card failures?" at bounding box center [192, 128] width 98 height 0
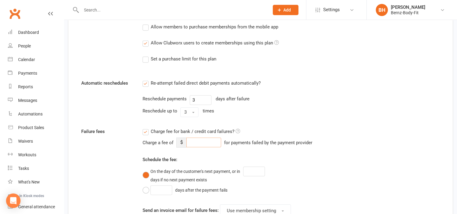
click at [196, 141] on input "number" at bounding box center [203, 142] width 35 height 10
type input "15"
click at [333, 111] on div "Automatic reschedules Re-attempt failed direct debit payments automatically? Re…" at bounding box center [261, 99] width 368 height 40
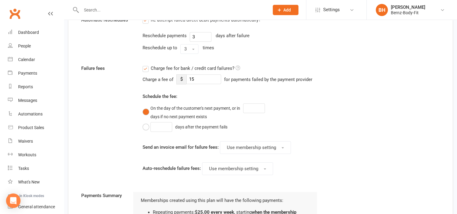
scroll to position [472, 0]
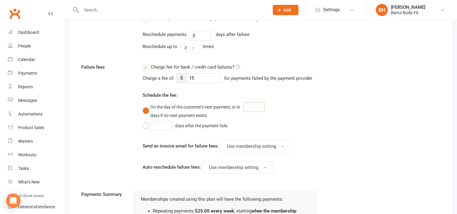
click at [259, 105] on input "number" at bounding box center [254, 107] width 22 height 10
type input "3"
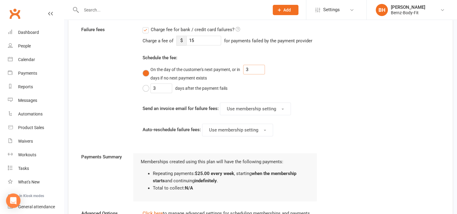
scroll to position [510, 0]
type input "3"
click at [145, 86] on button "3 days after the payment fails" at bounding box center [187, 88] width 88 height 11
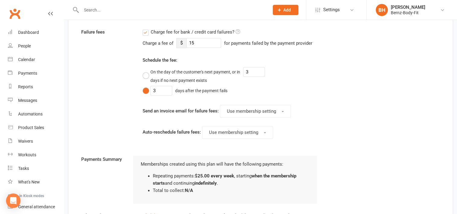
scroll to position [569, 0]
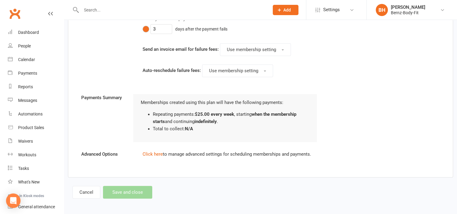
click at [168, 123] on li "Repeating payments: $25.00 every week , starting when the membership starts and…" at bounding box center [231, 118] width 157 height 14
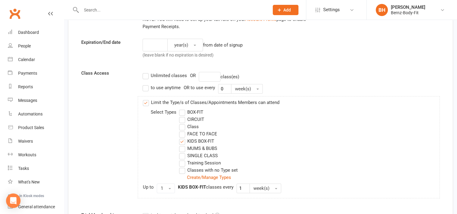
scroll to position [139, 0]
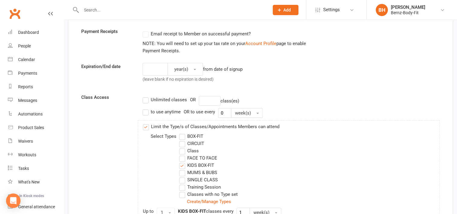
click at [289, 8] on span "Add" at bounding box center [287, 10] width 8 height 5
click at [350, 81] on div "Expiration/End date year(s) from date of signup (leave blank if no expiration i…" at bounding box center [261, 74] width 368 height 22
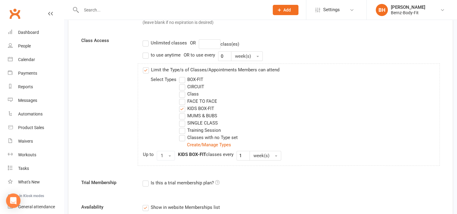
scroll to position [196, 0]
click at [145, 69] on label "Limit the Type/s of Classes/Appointments Members can attend" at bounding box center [211, 69] width 137 height 7
click at [145, 66] on input "Limit the Type/s of Classes/Appointments Members can attend" at bounding box center [145, 66] width 4 height 0
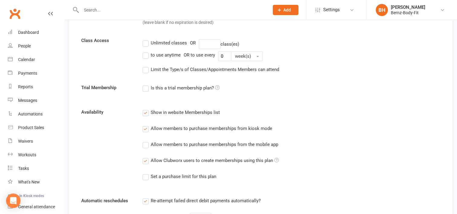
click at [146, 53] on label "to use anytime" at bounding box center [162, 54] width 38 height 7
click at [146, 51] on input "to use anytime" at bounding box center [145, 51] width 4 height 0
click at [147, 69] on label "Limit the Type/s of Classes/Appointments Members can attend" at bounding box center [211, 69] width 137 height 7
click at [147, 66] on input "Limit the Type/s of Classes/Appointments Members can attend" at bounding box center [145, 66] width 4 height 0
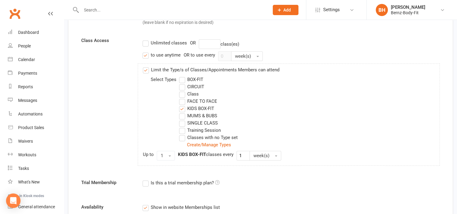
click at [147, 69] on label "Limit the Type/s of Classes/Appointments Members can attend" at bounding box center [211, 69] width 137 height 7
click at [147, 66] on input "Limit the Type/s of Classes/Appointments Members can attend" at bounding box center [145, 66] width 4 height 0
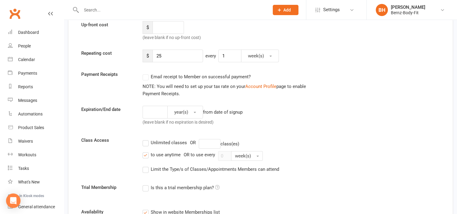
scroll to position [96, 0]
click at [27, 142] on div "Waivers" at bounding box center [25, 141] width 15 height 5
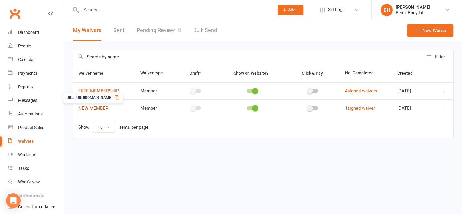
click at [100, 106] on link "NEW MEMBER" at bounding box center [93, 107] width 30 height 5
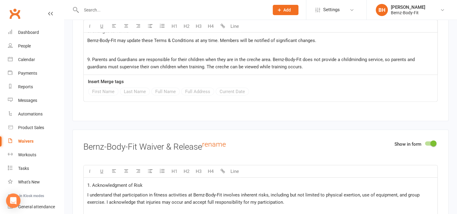
scroll to position [1422, 0]
click at [311, 64] on p "9. Parents and Guardians are responsible for their children when they are in th…" at bounding box center [260, 63] width 346 height 14
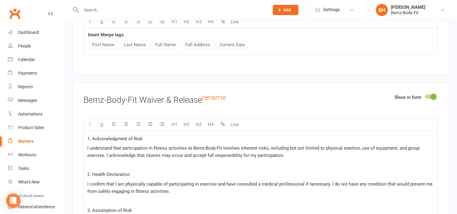
scroll to position [1479, 0]
click at [29, 46] on div "People" at bounding box center [24, 45] width 13 height 5
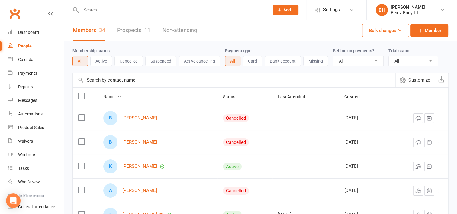
click at [134, 30] on link "Prospects 11" at bounding box center [133, 30] width 33 height 21
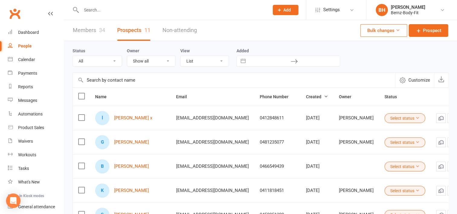
click at [405, 118] on button "Select status" at bounding box center [405, 118] width 41 height 10
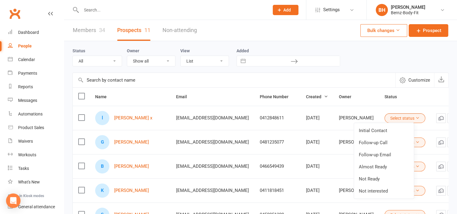
click at [341, 83] on input "text" at bounding box center [234, 80] width 323 height 14
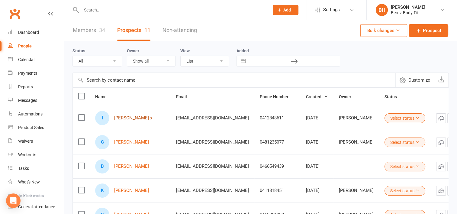
click at [122, 117] on link "[PERSON_NAME] x" at bounding box center [133, 117] width 38 height 5
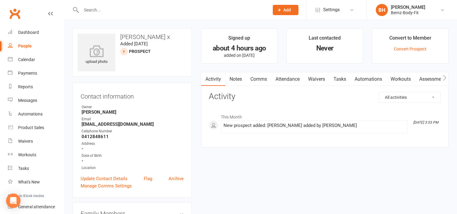
click at [318, 78] on link "Waivers" at bounding box center [316, 79] width 25 height 14
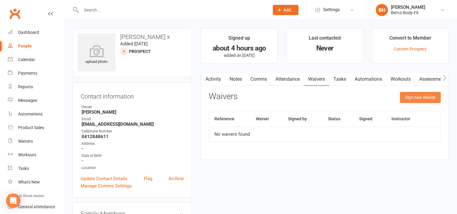
click at [416, 97] on button "Sign new Waiver" at bounding box center [420, 97] width 41 height 11
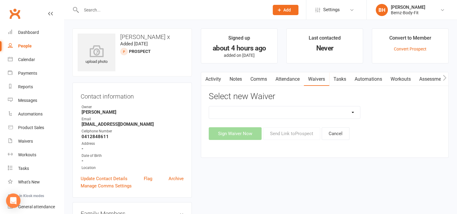
click at [328, 108] on select "FREE MEMBERSHIP NEW MEMBER" at bounding box center [284, 112] width 151 height 12
select select "14854"
click at [209, 106] on select "FREE MEMBERSHIP NEW MEMBER" at bounding box center [284, 112] width 151 height 12
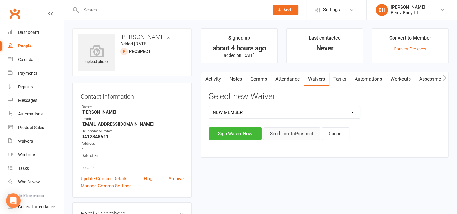
click at [290, 133] on button "Send Link to [GEOGRAPHIC_DATA]" at bounding box center [291, 133] width 57 height 13
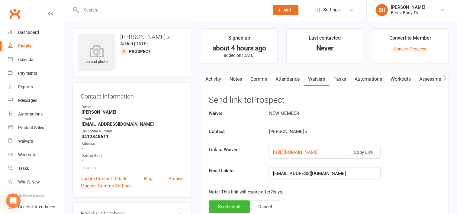
click at [184, 98] on div "Contact information Owner [PERSON_NAME] Email [EMAIL_ADDRESS][DOMAIN_NAME] Cell…" at bounding box center [131, 139] width 119 height 115
click at [266, 206] on button "Cancel" at bounding box center [265, 206] width 28 height 13
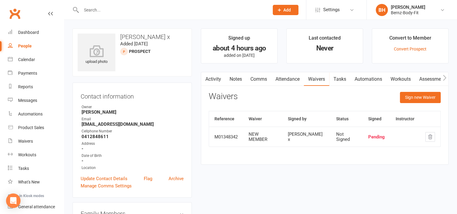
click at [127, 37] on h3 "[PERSON_NAME] x" at bounding box center [132, 37] width 109 height 7
click at [123, 52] on div at bounding box center [124, 52] width 8 height 8
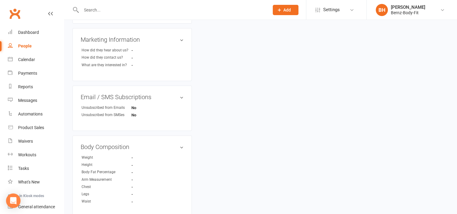
scroll to position [79, 0]
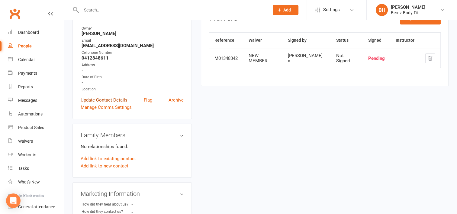
click at [109, 99] on link "Update Contact Details" at bounding box center [104, 99] width 47 height 7
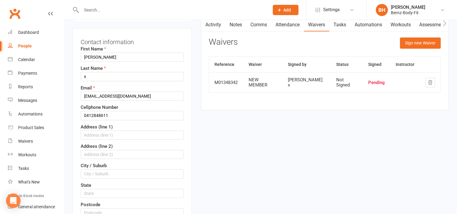
scroll to position [28, 0]
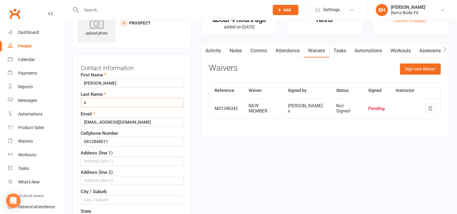
click at [87, 102] on input "x" at bounding box center [132, 102] width 103 height 9
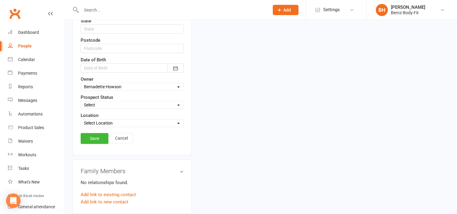
scroll to position [0, 0]
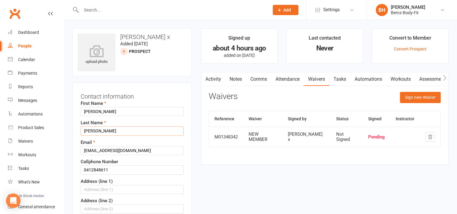
type input "[PERSON_NAME]"
click at [223, 103] on div "Waivers Sign new Waiver" at bounding box center [325, 99] width 232 height 14
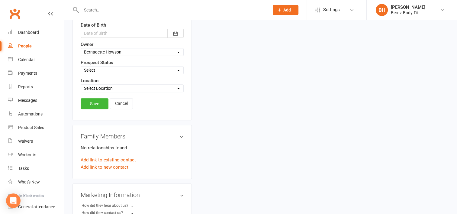
scroll to position [255, 0]
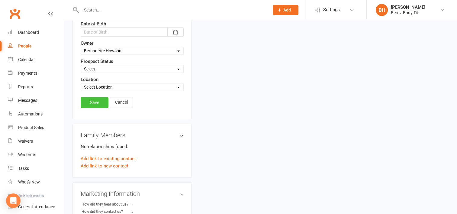
click at [94, 100] on link "Save" at bounding box center [95, 102] width 28 height 11
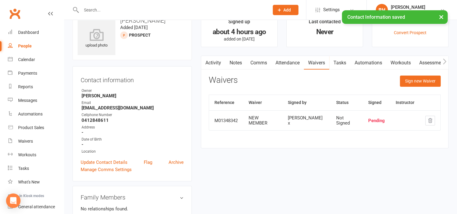
scroll to position [0, 0]
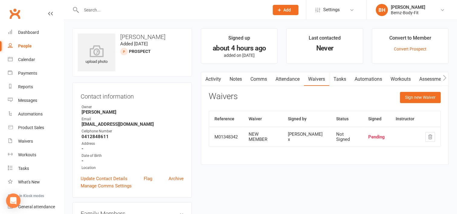
click at [259, 78] on link "Comms" at bounding box center [258, 79] width 25 height 14
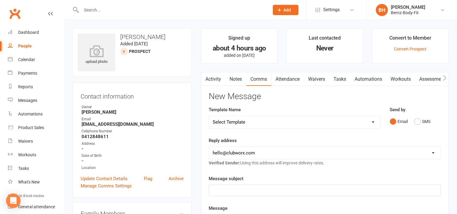
scroll to position [82, 0]
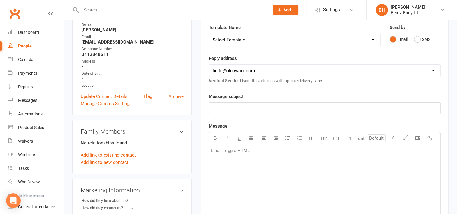
click at [254, 39] on select "Select Template [SMS] [Default template - review before using] Appointment remi…" at bounding box center [294, 40] width 171 height 12
select select "2"
click at [209, 34] on select "Select Template [SMS] [Default template - review before using] Appointment remi…" at bounding box center [294, 40] width 171 height 12
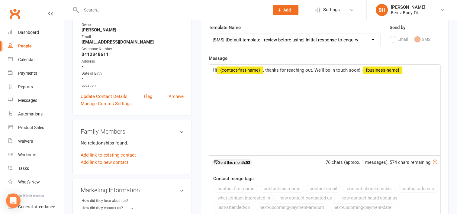
click at [263, 69] on span "﻿ {contact-first-name}" at bounding box center [240, 69] width 46 height 5
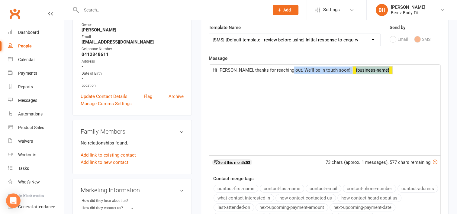
drag, startPoint x: 371, startPoint y: 69, endPoint x: 283, endPoint y: 72, distance: 88.5
click at [283, 72] on p "Hi [PERSON_NAME], thanks for reaching out. We'll be in touch soon! - ﻿ {busines…" at bounding box center [325, 69] width 224 height 7
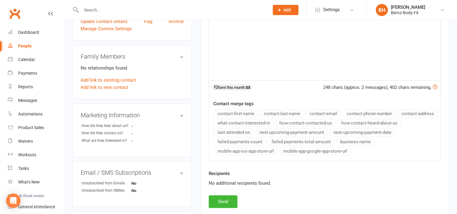
scroll to position [158, 0]
click at [221, 198] on button "Send" at bounding box center [223, 201] width 29 height 13
select select
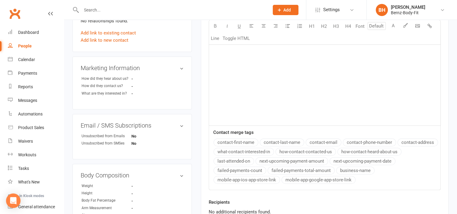
scroll to position [0, 0]
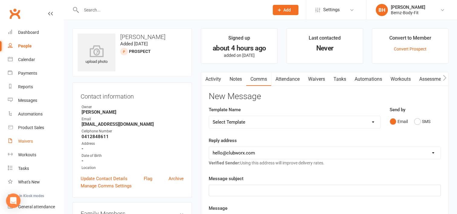
click at [29, 140] on div "Waivers" at bounding box center [25, 141] width 15 height 5
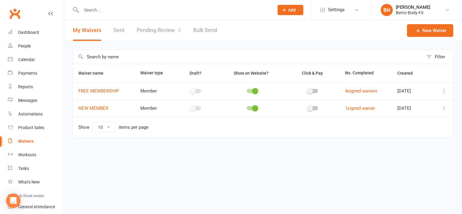
click at [163, 30] on link "Pending Review 0" at bounding box center [159, 30] width 44 height 21
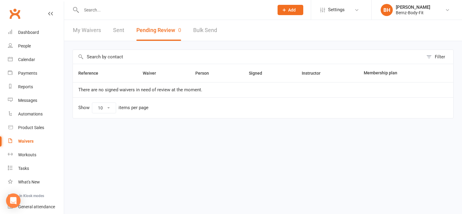
click at [119, 30] on link "Sent" at bounding box center [118, 30] width 11 height 21
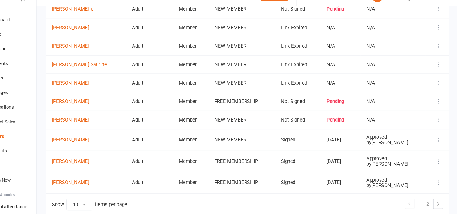
scroll to position [95, 0]
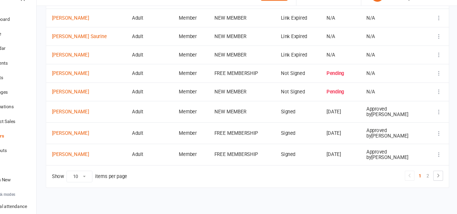
click at [87, 160] on td "[PERSON_NAME]" at bounding box center [110, 158] width 75 height 20
click at [88, 156] on link "[PERSON_NAME]" at bounding box center [110, 158] width 64 height 5
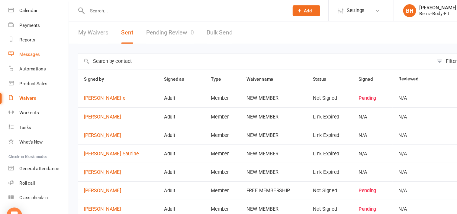
click at [28, 50] on div "Messages" at bounding box center [27, 50] width 19 height 5
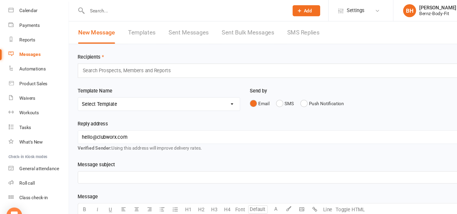
click at [180, 31] on link "Sent Messages" at bounding box center [175, 30] width 37 height 21
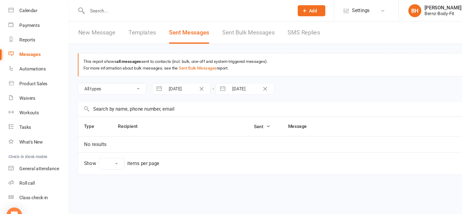
select select "10"
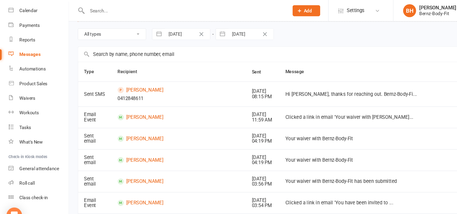
scroll to position [47, 0]
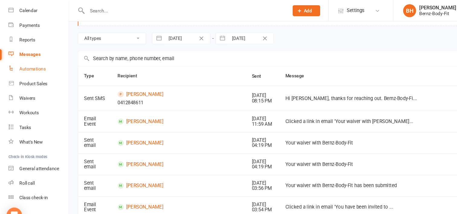
click at [31, 64] on div "Automations" at bounding box center [30, 64] width 24 height 5
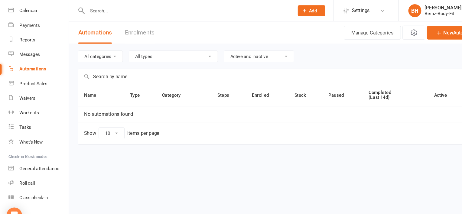
click at [196, 52] on select "All types Booking Cancelled Booking Due Booking Late-Cancelled Booking Marked A…" at bounding box center [161, 52] width 82 height 10
click at [108, 52] on select "All categories" at bounding box center [93, 52] width 41 height 10
click at [28, 79] on div "Product Sales" at bounding box center [31, 78] width 26 height 5
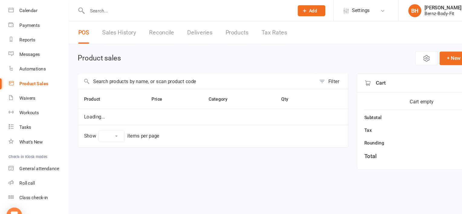
select select "10"
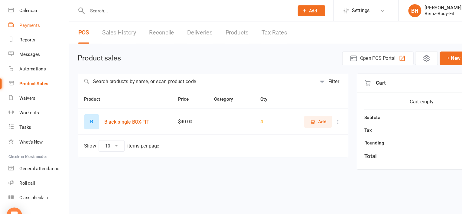
click at [31, 22] on div "Payments" at bounding box center [27, 23] width 19 height 5
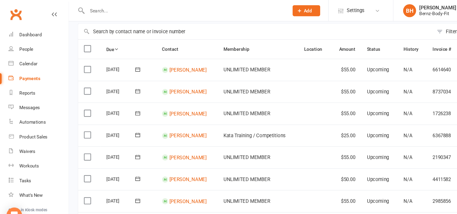
scroll to position [1, 0]
click at [22, 91] on link "Reports" at bounding box center [36, 86] width 56 height 14
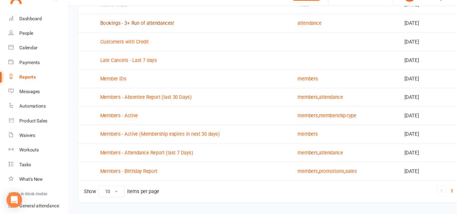
scroll to position [86, 0]
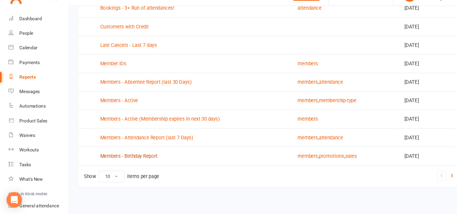
click at [136, 158] on link "Members - Birthday Report" at bounding box center [119, 159] width 53 height 5
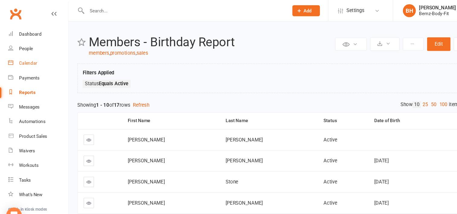
click at [30, 61] on div "Calendar" at bounding box center [26, 58] width 17 height 5
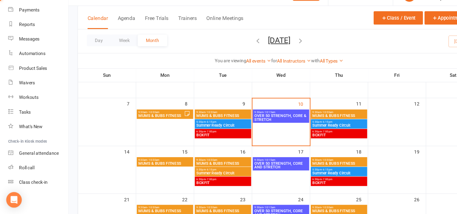
scroll to position [67, 0]
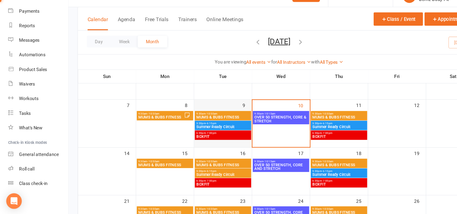
click at [203, 149] on td "9" at bounding box center [208, 128] width 54 height 44
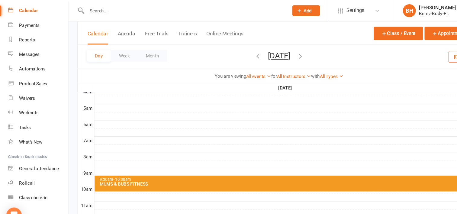
scroll to position [101, 0]
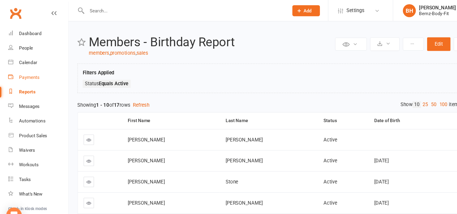
scroll to position [2, 0]
click at [31, 30] on div "Dashboard" at bounding box center [28, 30] width 21 height 5
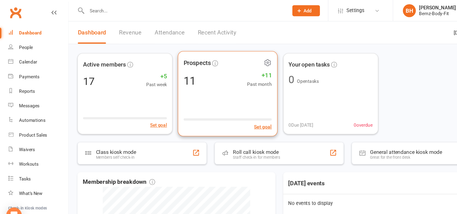
click at [217, 66] on div "Prospects 11 +11 Past month Set goal" at bounding box center [212, 87] width 93 height 79
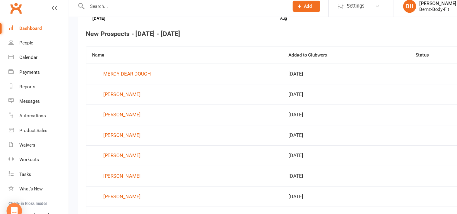
scroll to position [229, 0]
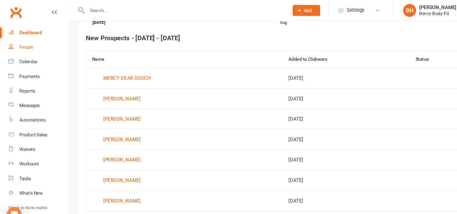
click at [27, 44] on div "People" at bounding box center [24, 44] width 13 height 5
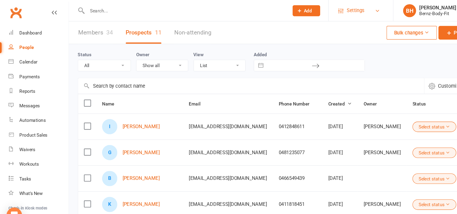
click at [329, 8] on span "Settings" at bounding box center [331, 10] width 17 height 14
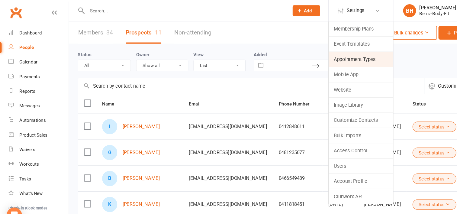
click at [321, 55] on link "Appointment Types" at bounding box center [336, 55] width 60 height 14
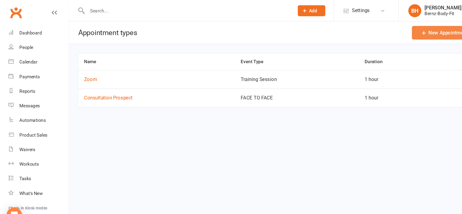
click at [407, 29] on link "New Appointment Type" at bounding box center [418, 30] width 69 height 13
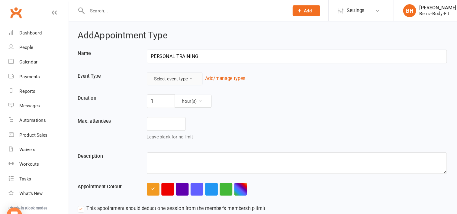
type input "PERSONAL TRAINING"
click at [181, 72] on button "Select event type" at bounding box center [163, 73] width 52 height 12
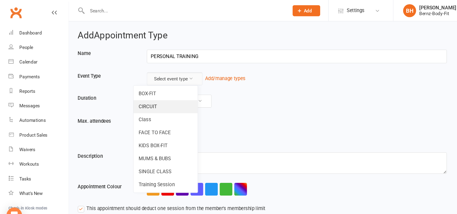
scroll to position [21, 0]
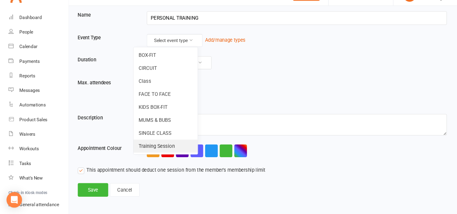
click at [153, 150] on link "Training Session" at bounding box center [154, 150] width 60 height 12
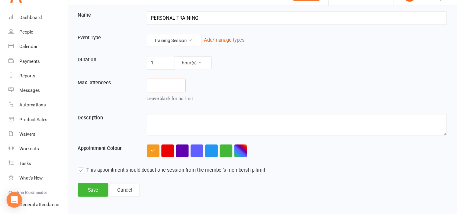
click at [149, 92] on input "number" at bounding box center [155, 94] width 36 height 13
type input "1"
click at [190, 72] on button "hour(s)" at bounding box center [180, 73] width 34 height 12
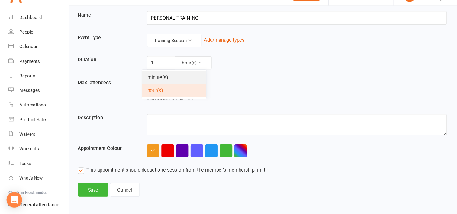
click at [158, 86] on link "minute(s)" at bounding box center [162, 87] width 60 height 12
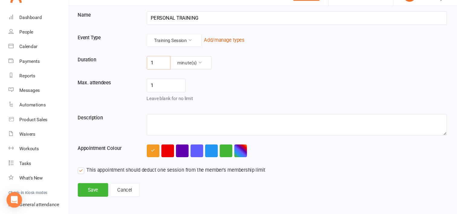
click at [145, 72] on input "1" at bounding box center [148, 72] width 22 height 13
type input "30"
click at [260, 97] on div "1 Leave blank for no limit" at bounding box center [276, 100] width 289 height 24
click at [170, 153] on button "button" at bounding box center [170, 155] width 12 height 12
click at [86, 190] on button "Save" at bounding box center [86, 191] width 28 height 13
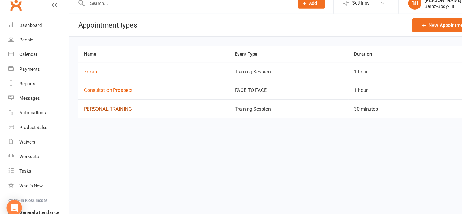
click at [105, 108] on link "PERSONAL TRAINING" at bounding box center [100, 108] width 44 height 5
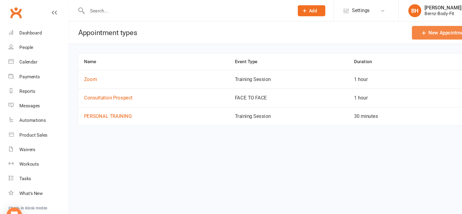
click at [405, 31] on link "New Appointment Type" at bounding box center [418, 30] width 69 height 13
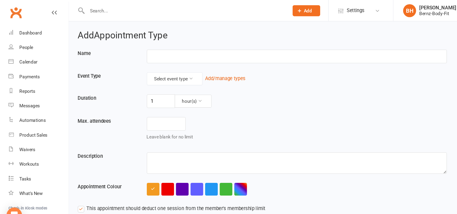
click at [155, 53] on input "text" at bounding box center [277, 52] width 280 height 13
click at [335, 9] on span "Settings" at bounding box center [331, 10] width 17 height 14
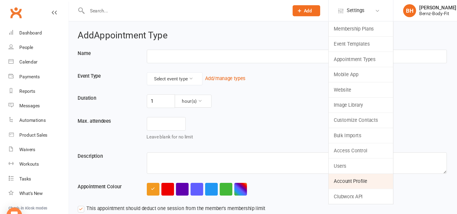
click at [321, 167] on link "Account Profile" at bounding box center [336, 169] width 60 height 14
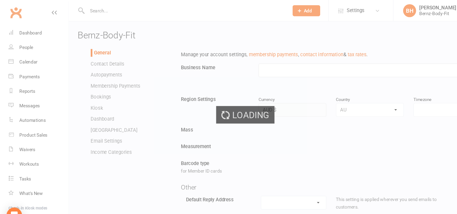
type input "Bernz-Body-Fit"
select select "[GEOGRAPHIC_DATA]/[GEOGRAPHIC_DATA]"
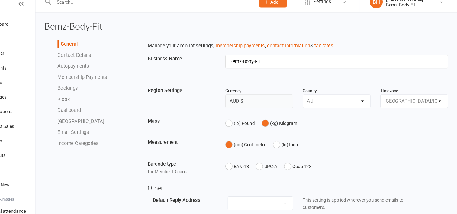
scroll to position [33, 0]
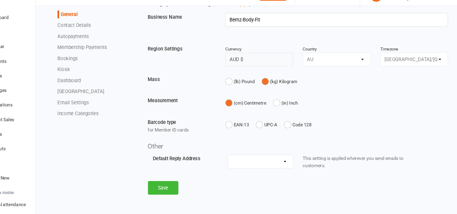
click at [104, 46] on link "Autopayments" at bounding box center [99, 48] width 29 height 5
